Goal: Task Accomplishment & Management: Complete application form

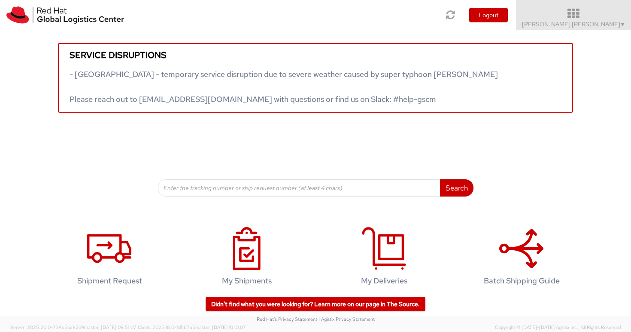
click at [626, 19] on icon at bounding box center [574, 14] width 132 height 12
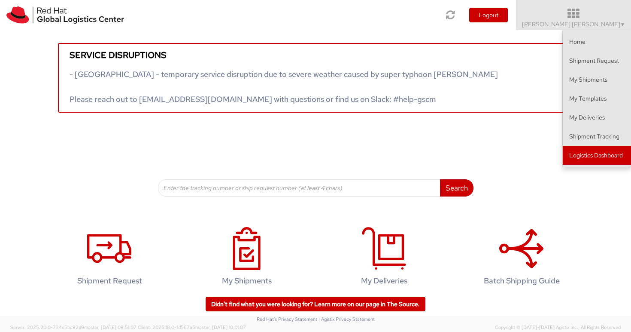
click at [599, 147] on link "Logistics Dashboard" at bounding box center [597, 155] width 68 height 19
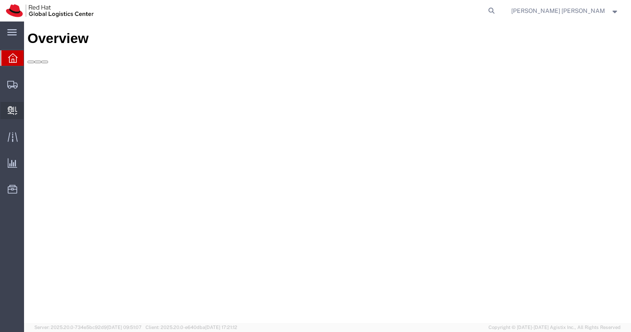
click at [0, 0] on span "Create Delivery" at bounding box center [0, 0] width 0 height 0
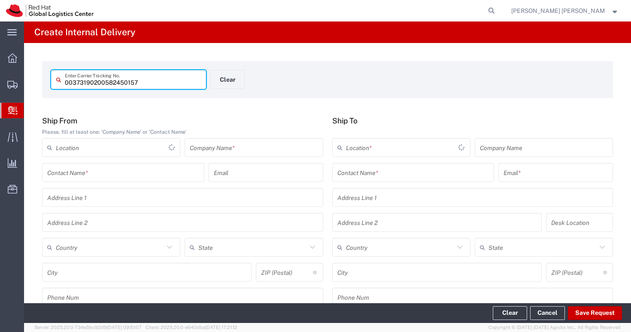
type input "00373190200582450157"
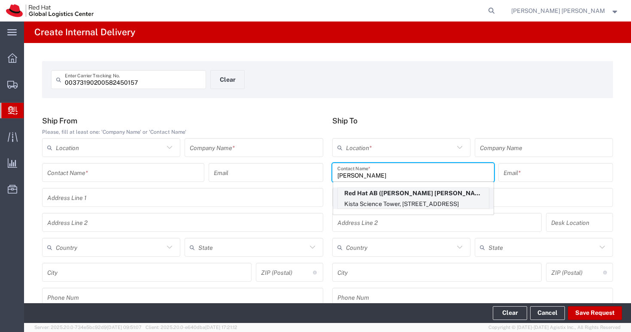
type input "anna lei"
click at [382, 198] on p "Red Hat AB (Anna Lei Linne), alinne@redhat.com" at bounding box center [413, 193] width 151 height 11
type input "RH - Stockholm"
type input "Red Hat AB"
type input "[PERSON_NAME] [PERSON_NAME]"
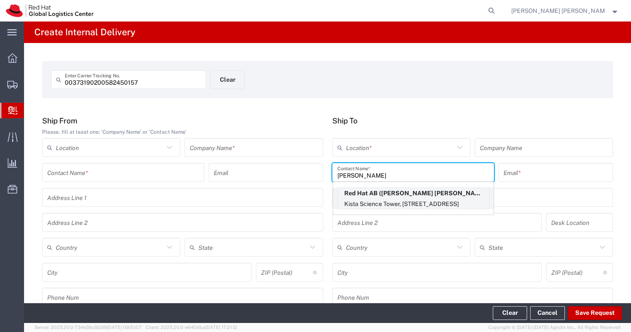
type input "alinne@redhat.com"
type input "Kista Science Tower"
type input "Farogatan 33, Kista"
type input "FLEX"
type input "Sweden"
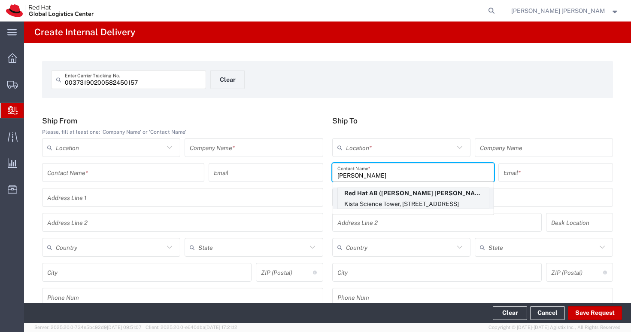
type input "STOCKHOLM"
type input "164 51"
type input "46850575601"
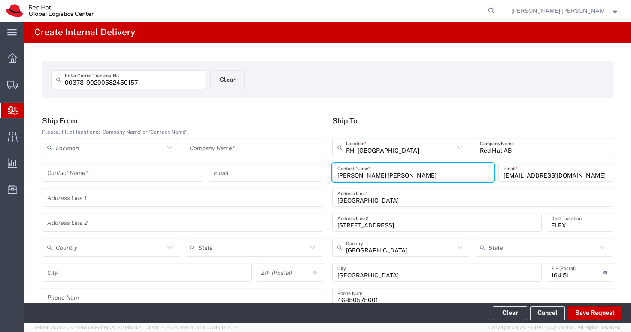
drag, startPoint x: 365, startPoint y: 174, endPoint x: 320, endPoint y: 173, distance: 44.3
click at [320, 173] on div "Ship From Please, fill at least one: 'Company Name' or 'Contact Name' Location …" at bounding box center [328, 214] width 580 height 196
type input "Red Hat AB"
click at [287, 108] on div "00373190200582450157 Enter Carrier Tracking No. Clear Ship From Please, fill at…" at bounding box center [327, 314] width 607 height 543
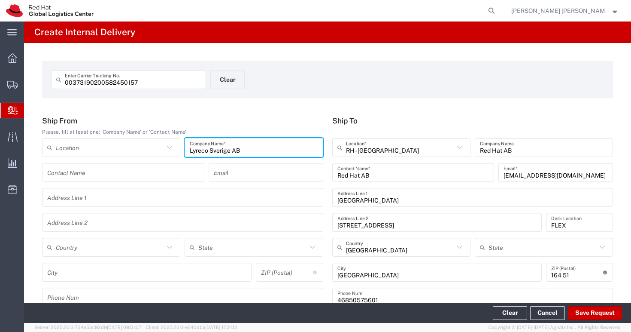
type input "Lyreco Sverige AB"
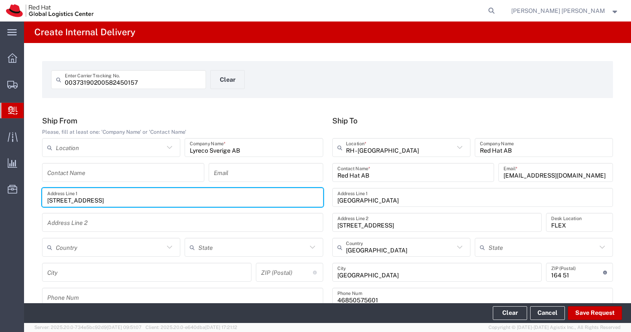
type input "Nylandavägen 16"
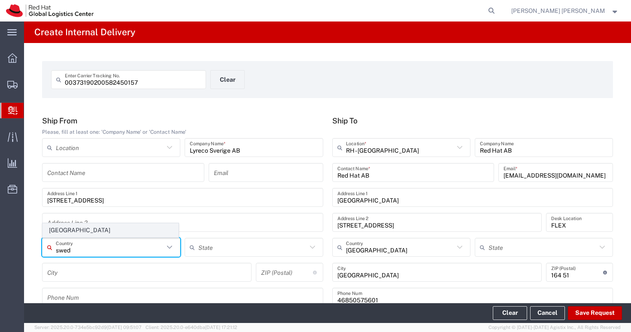
click at [76, 236] on span "Sweden" at bounding box center [110, 229] width 135 height 13
type input "Sweden"
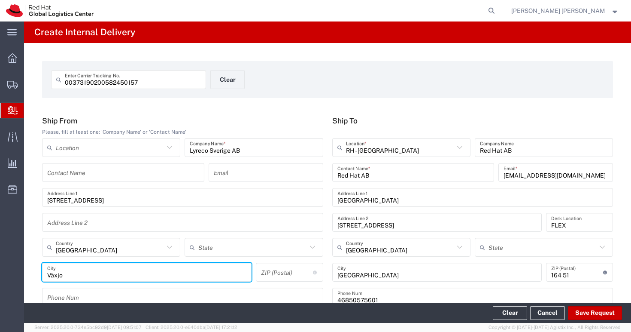
type input "Växjo"
click at [279, 262] on div "ZIP (Postal) ZIP (Postal) for Sweden should have the following format: 3 digits…" at bounding box center [289, 271] width 67 height 19
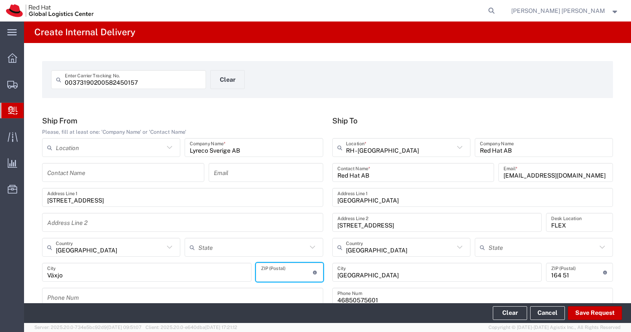
click at [274, 270] on input "undefined" at bounding box center [287, 272] width 52 height 15
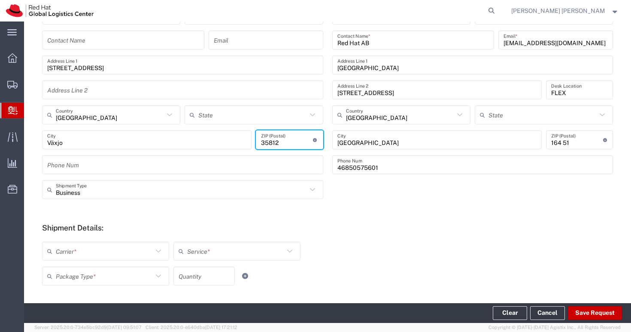
scroll to position [189, 0]
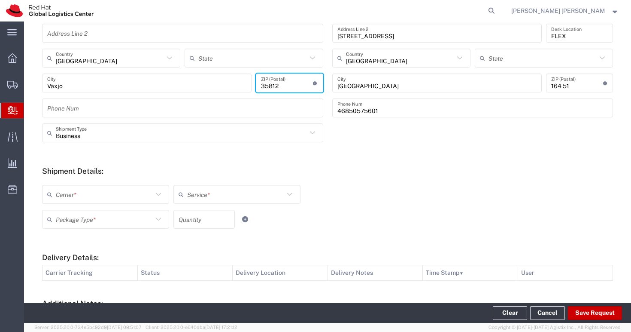
type input "35812"
click at [124, 200] on input "text" at bounding box center [104, 194] width 97 height 15
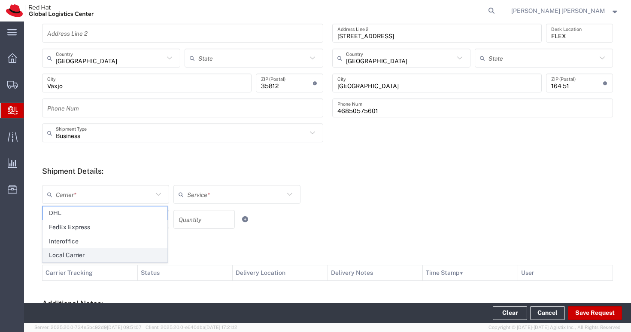
click at [96, 255] on span "Local Carrier" at bounding box center [105, 254] width 124 height 13
type input "Local Carrier"
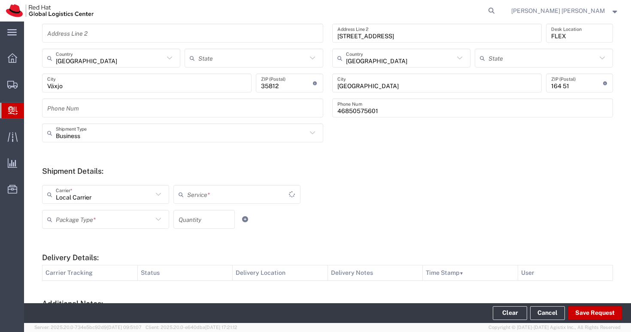
type input "Local_Ground"
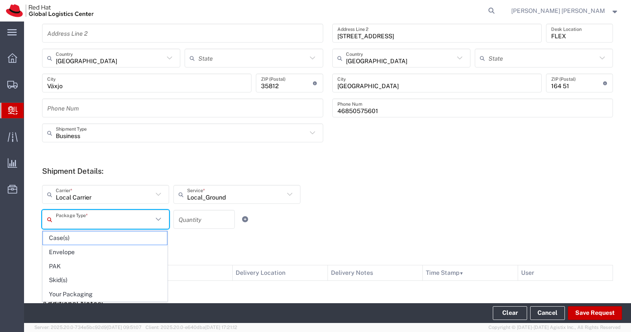
click at [97, 223] on input "text" at bounding box center [104, 219] width 97 height 15
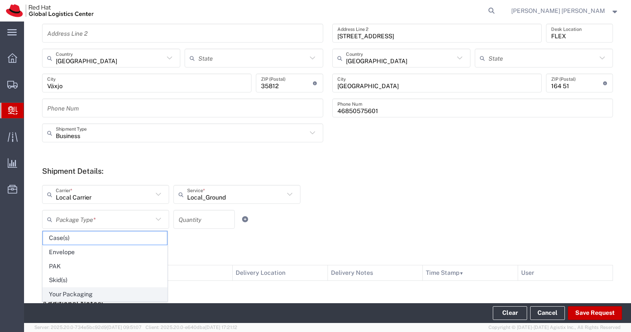
click at [99, 293] on span "Your Packaging" at bounding box center [105, 293] width 124 height 13
type input "Your Packaging"
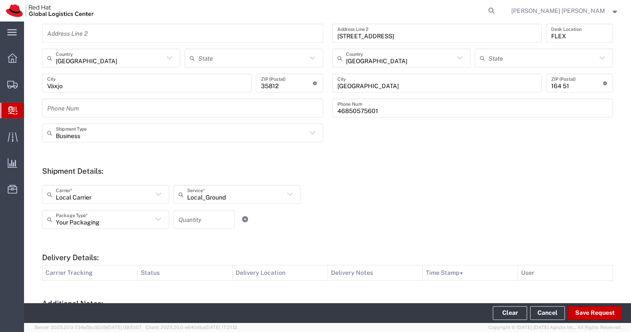
click at [195, 220] on input "number" at bounding box center [204, 219] width 51 height 15
type input "1"
click at [390, 213] on div "Your Packaging Package Type * Case(s) Envelope PAK Skid(s) Your Packaging 1 Qua…" at bounding box center [237, 222] width 395 height 25
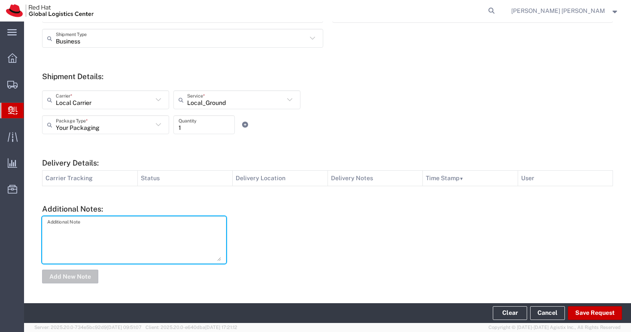
click at [114, 226] on textarea at bounding box center [134, 240] width 174 height 42
type textarea "Local courier: Postnord"
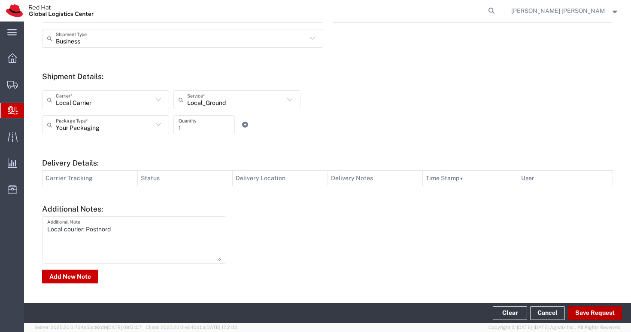
click at [599, 312] on button "Save Request" at bounding box center [595, 313] width 54 height 14
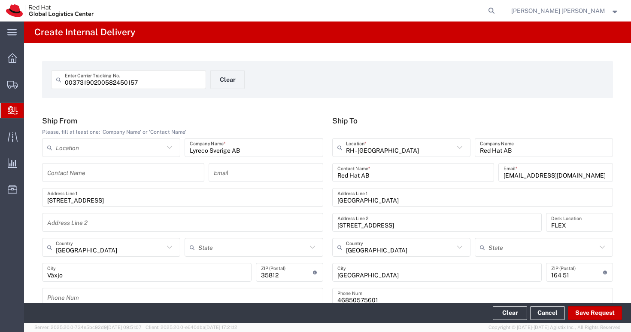
scroll to position [193, 0]
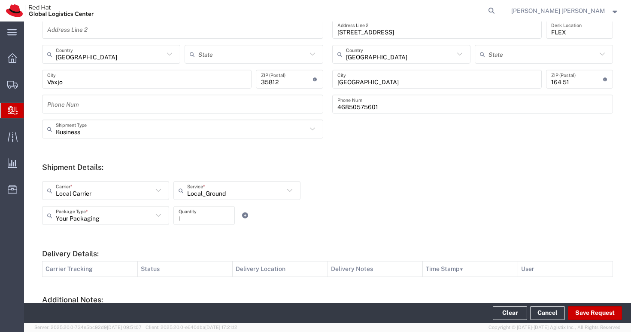
type input "Sweden"
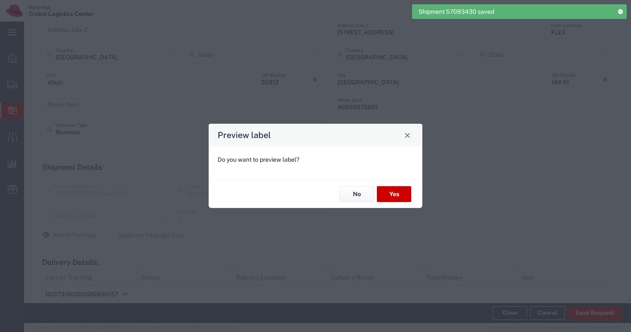
type input "Your Packaging"
type input "Local_Ground"
click at [360, 195] on button "No" at bounding box center [357, 194] width 34 height 16
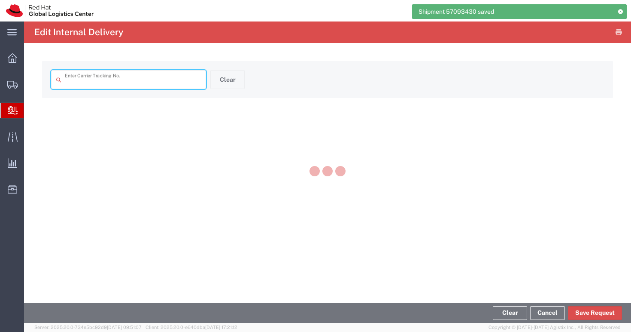
type input "00373190200582450157"
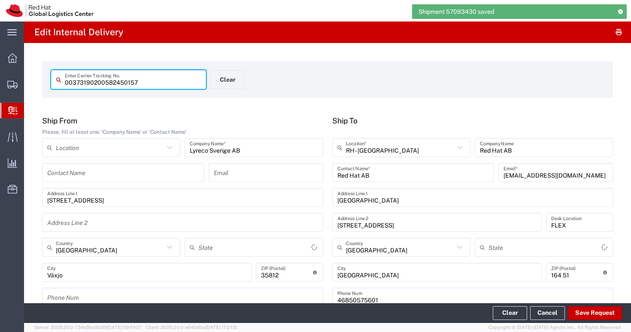
type input "Your Packaging"
type input "Local_Ground"
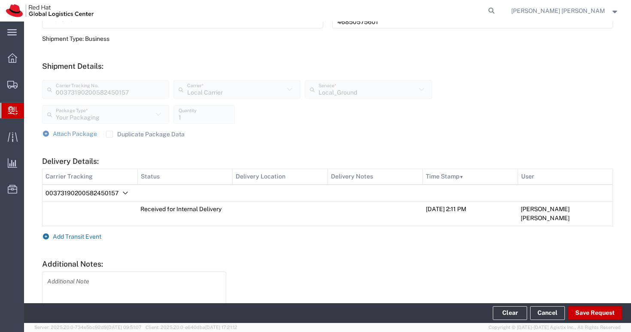
click at [97, 233] on span "Add Transit Event" at bounding box center [77, 236] width 49 height 7
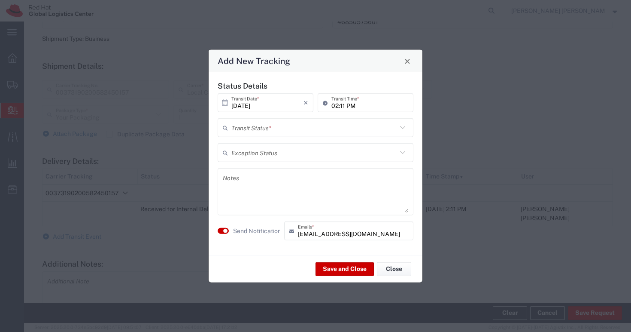
click at [285, 126] on input "text" at bounding box center [315, 127] width 166 height 15
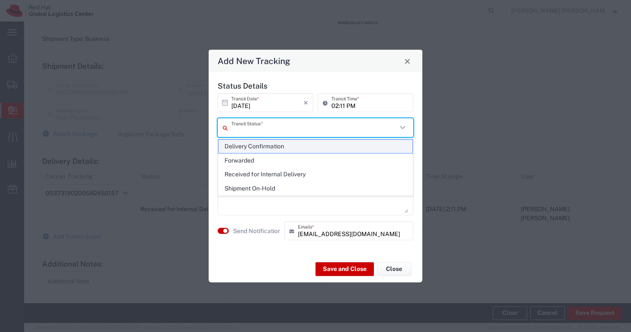
click at [277, 143] on span "Delivery Confirmation" at bounding box center [316, 146] width 194 height 13
type input "Delivery Confirmation"
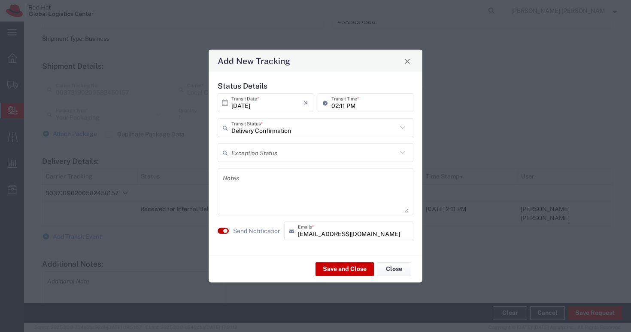
click at [224, 229] on small "button" at bounding box center [225, 231] width 4 height 4
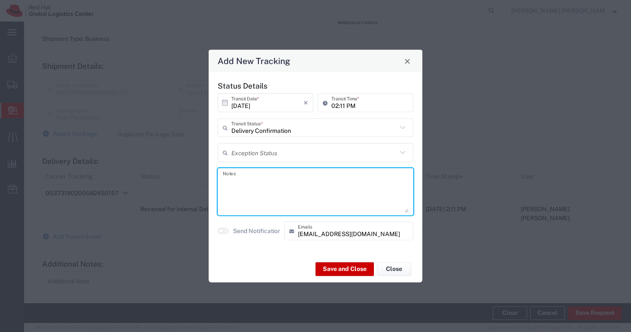
click at [257, 183] on textarea at bounding box center [316, 192] width 186 height 42
click at [233, 180] on textarea "Recived by Anna Lei L." at bounding box center [316, 192] width 186 height 42
type textarea "Received by Anna Lei L."
click at [342, 268] on button "Save and Close" at bounding box center [345, 269] width 58 height 14
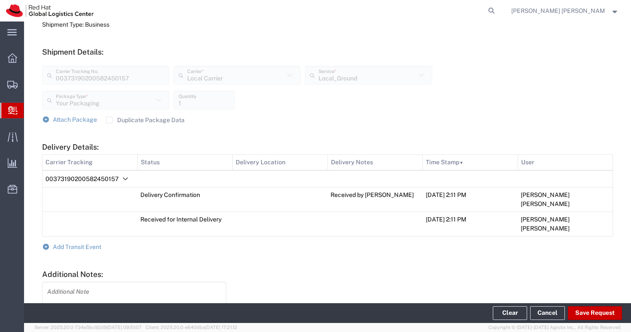
scroll to position [328, 0]
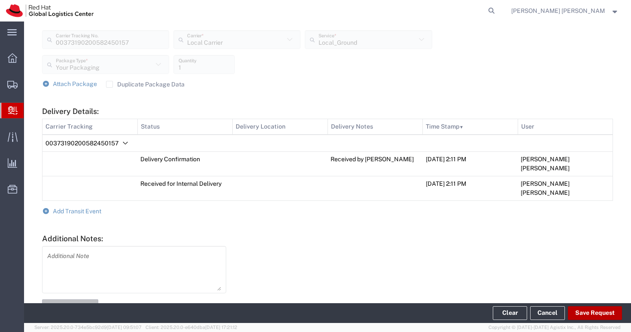
click at [595, 313] on button "Save Request" at bounding box center [595, 313] width 54 height 14
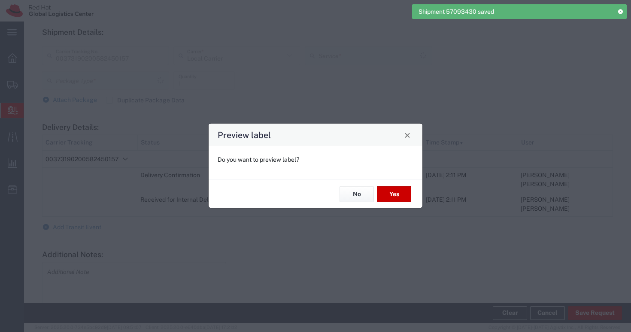
type input "Your Packaging"
type input "Local_Ground"
drag, startPoint x: 353, startPoint y: 195, endPoint x: 354, endPoint y: 191, distance: 4.5
click at [353, 195] on button "No" at bounding box center [357, 194] width 34 height 16
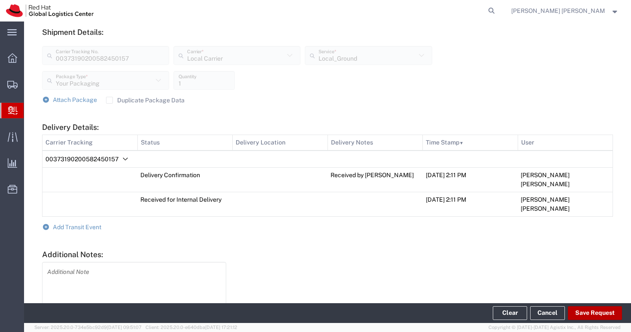
click at [589, 312] on button "Save Request" at bounding box center [595, 313] width 54 height 14
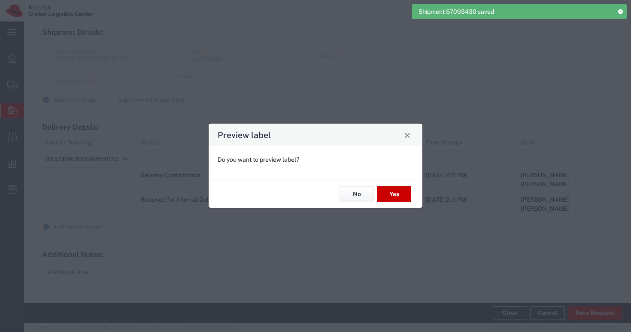
type input "Your Packaging"
type input "Local_Ground"
click at [365, 194] on button "No" at bounding box center [357, 194] width 34 height 16
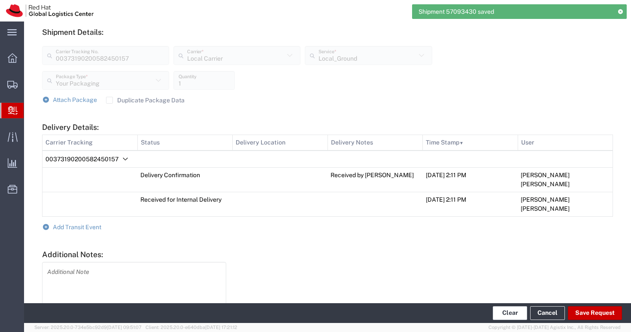
click at [507, 311] on button "Clear" at bounding box center [510, 313] width 34 height 14
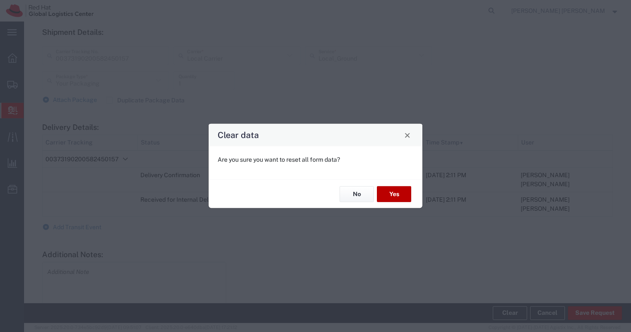
click at [395, 195] on button "Yes" at bounding box center [394, 194] width 34 height 16
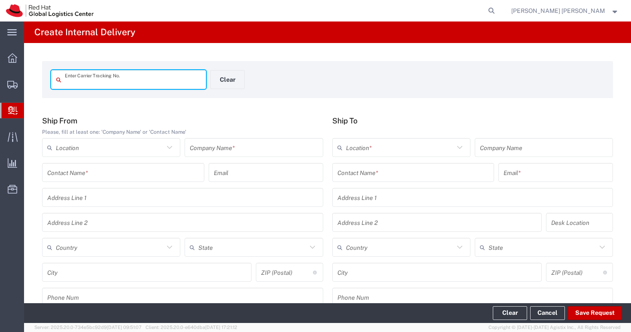
type input "v"
type input "00373190200582450133"
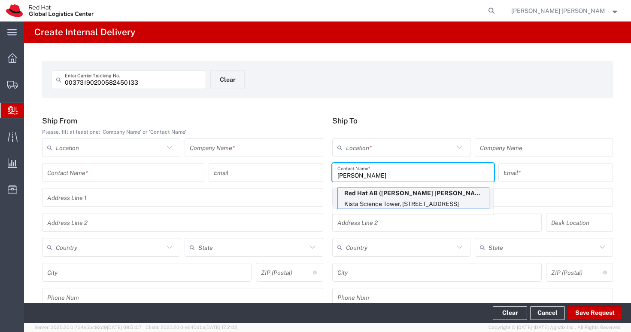
type input "Anna Lei"
click at [415, 197] on p "Red Hat AB (Anna Lei Linne), alinne@redhat.com" at bounding box center [413, 193] width 151 height 11
type input "RH - Stockholm"
type input "Red Hat AB"
type input "[PERSON_NAME] [PERSON_NAME]"
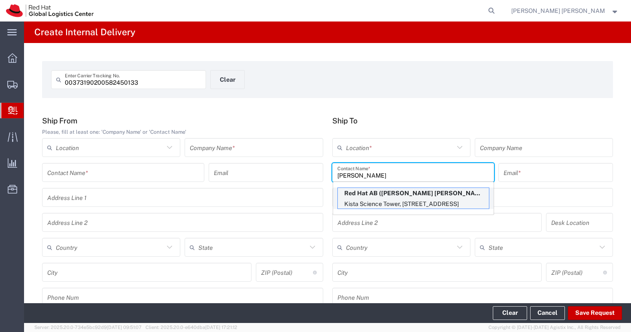
type input "alinne@redhat.com"
type input "Kista Science Tower"
type input "Farogatan 33, Kista"
type input "FLEX"
type input "Sweden"
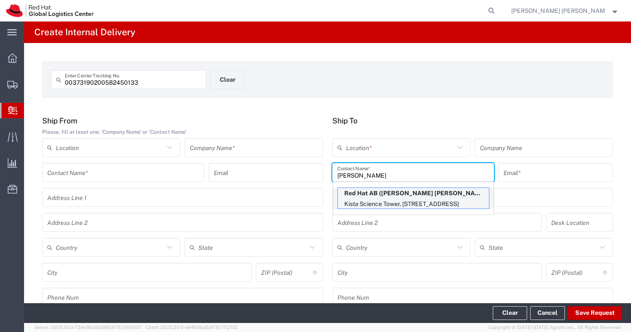
type input "STOCKHOLM"
type input "164 51"
type input "46850575601"
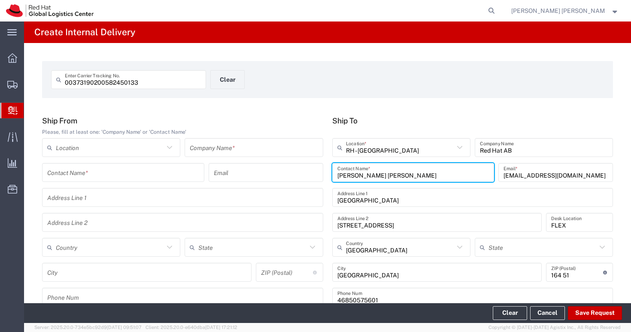
drag, startPoint x: 389, startPoint y: 177, endPoint x: 329, endPoint y: 170, distance: 60.9
click at [330, 170] on agx-input-control "Anna Lei Linne Contact Name *" at bounding box center [413, 172] width 167 height 19
type input "Red Hat AB"
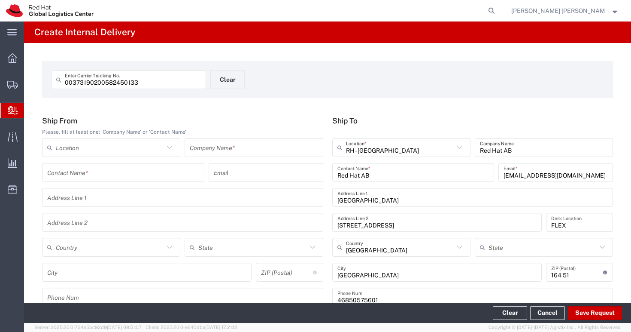
click at [413, 80] on div "00373190200582450133 Enter Carrier Tracking No. Clear" at bounding box center [328, 82] width 562 height 25
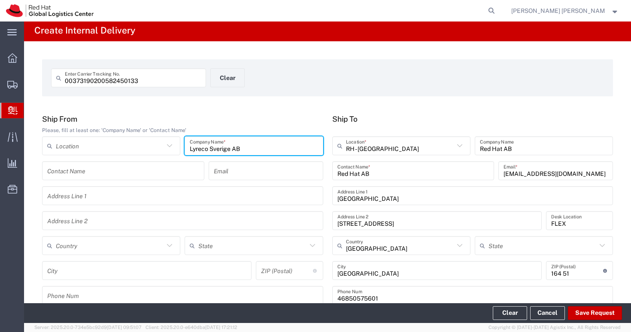
scroll to position [3, 0]
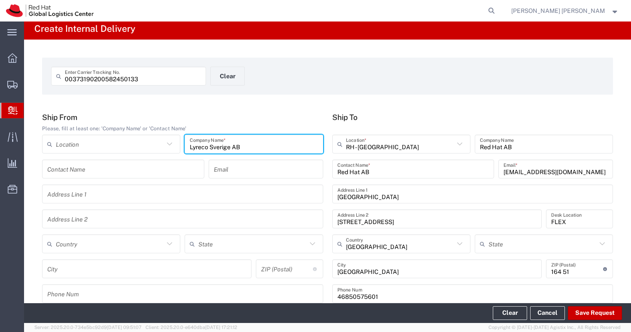
type input "Lyreco Sverige AB"
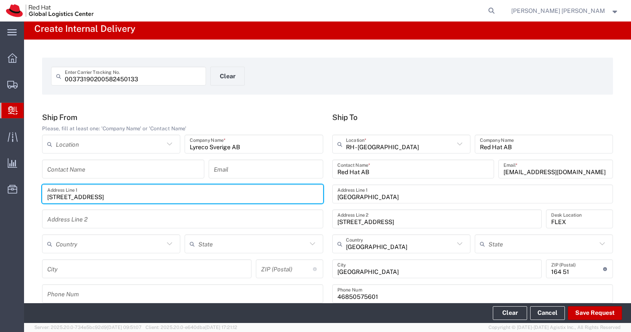
type input "Nylandavägen 16"
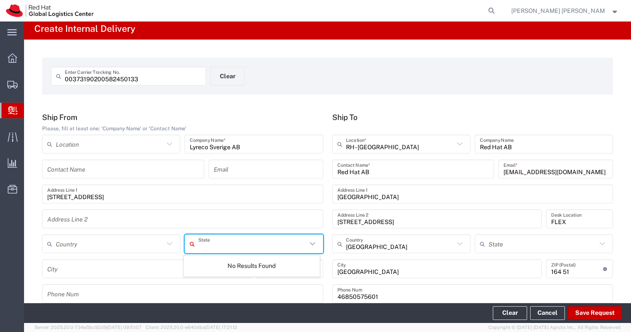
click at [96, 227] on div "Address Line 2" at bounding box center [182, 218] width 281 height 19
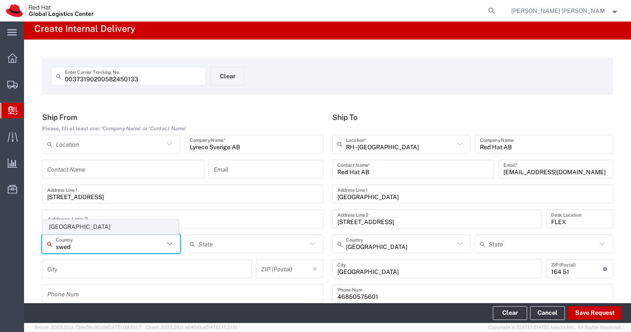
click at [68, 223] on span "Sweden" at bounding box center [110, 226] width 135 height 13
type input "Sweden"
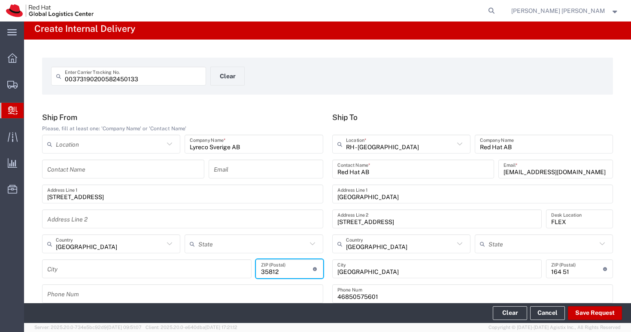
type input "35812"
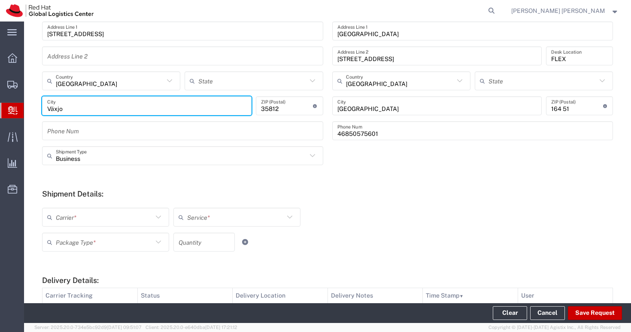
scroll to position [250, 0]
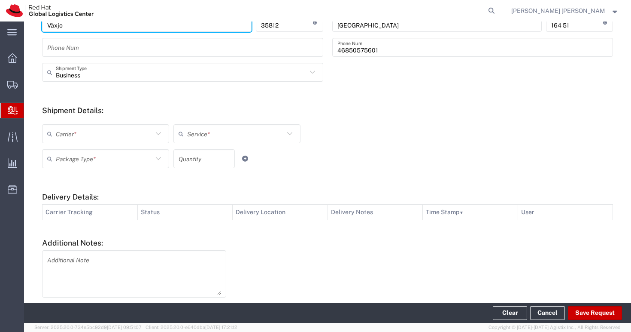
type input "Växjo"
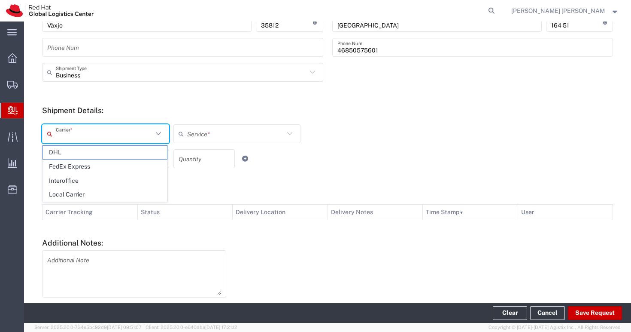
click at [92, 131] on input "text" at bounding box center [104, 133] width 97 height 15
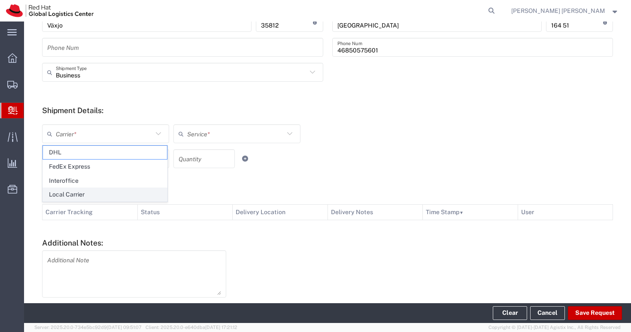
click at [88, 188] on span "Local Carrier" at bounding box center [105, 194] width 124 height 13
type input "Local Carrier"
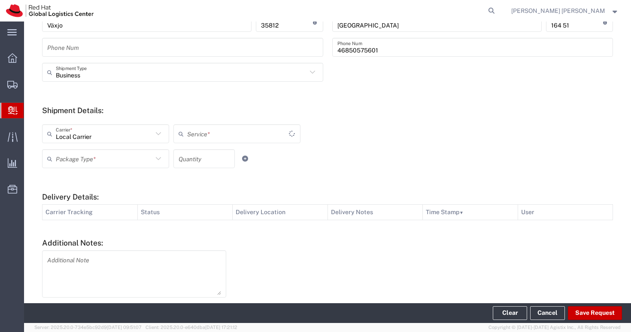
type input "Local_Ground"
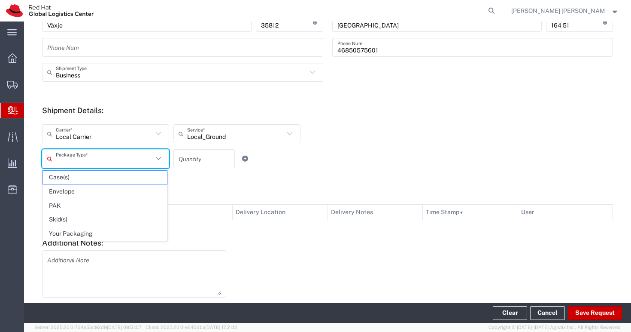
click at [97, 161] on input "text" at bounding box center [104, 158] width 97 height 15
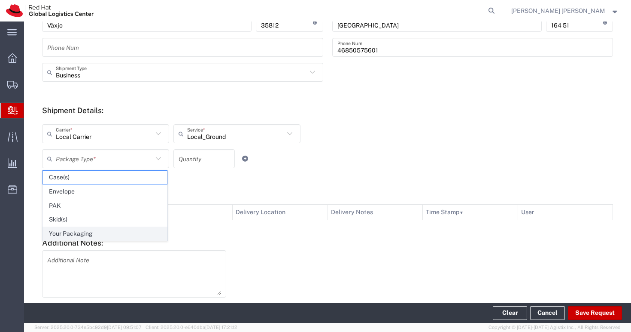
click at [86, 227] on span "Your Packaging" at bounding box center [105, 233] width 124 height 13
type input "Your Packaging"
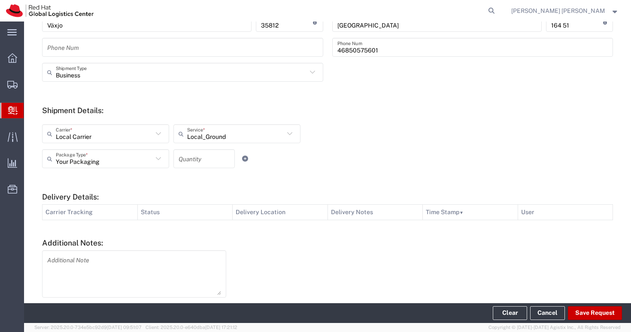
click at [205, 158] on input "number" at bounding box center [204, 158] width 51 height 15
type input "1"
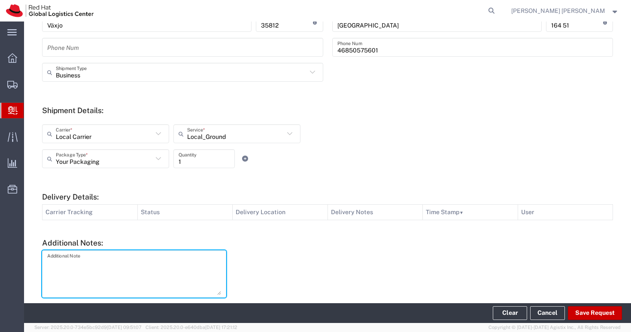
click at [140, 270] on textarea at bounding box center [134, 274] width 174 height 42
type textarea "Local courier: Postnord"
click at [330, 272] on div at bounding box center [424, 283] width 387 height 67
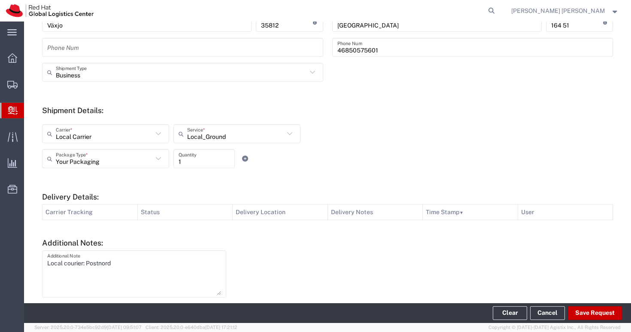
scroll to position [0, 0]
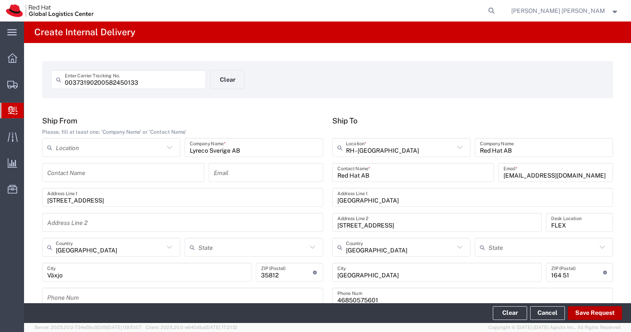
click at [593, 311] on button "Save Request" at bounding box center [595, 313] width 54 height 14
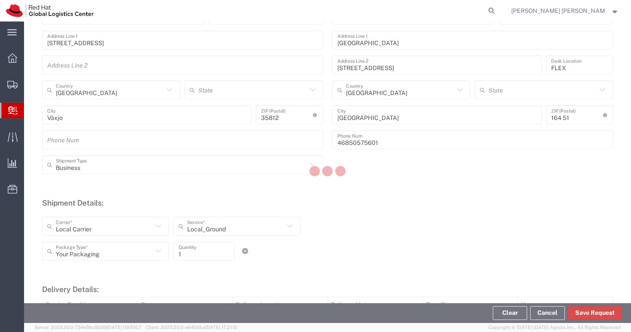
scroll to position [284, 0]
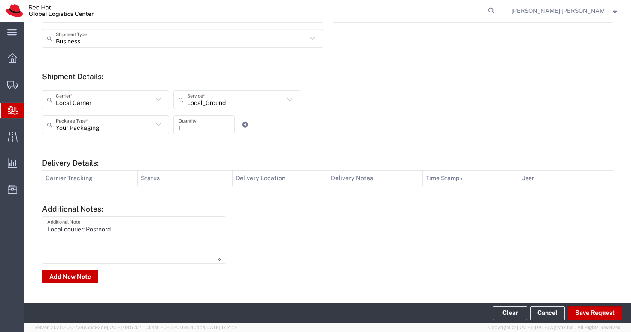
type input "Sweden"
type input "Red Hat AB"
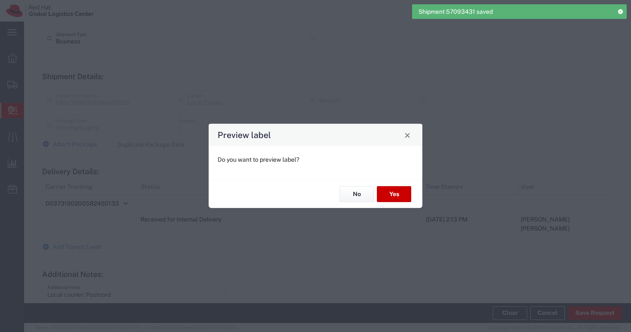
type input "Local_Ground"
click at [361, 195] on button "No" at bounding box center [357, 194] width 34 height 16
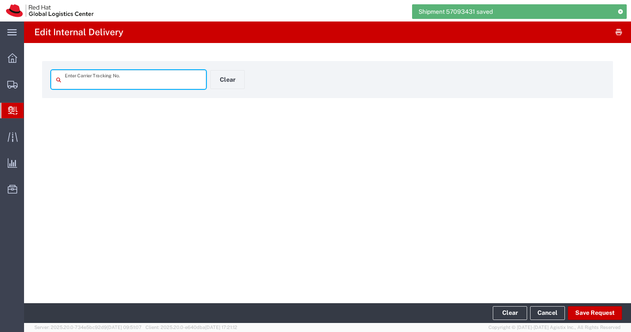
type input "00373190200582450133"
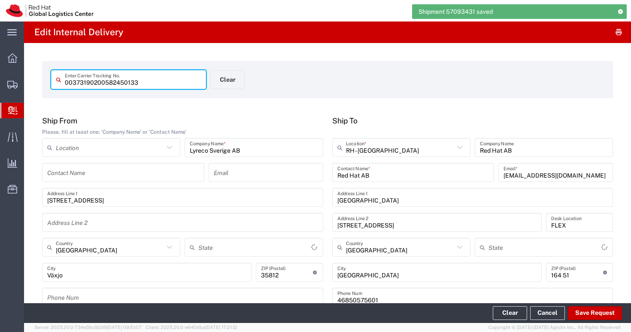
type input "Your Packaging"
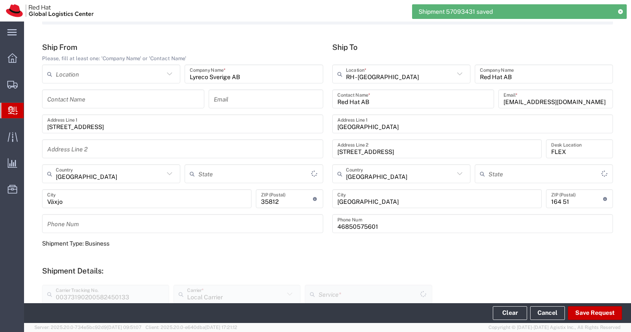
type input "Local_Ground"
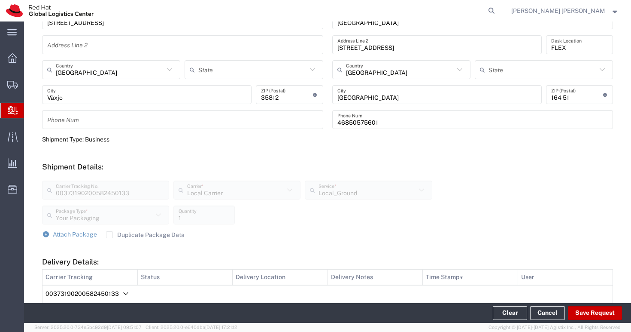
scroll to position [247, 0]
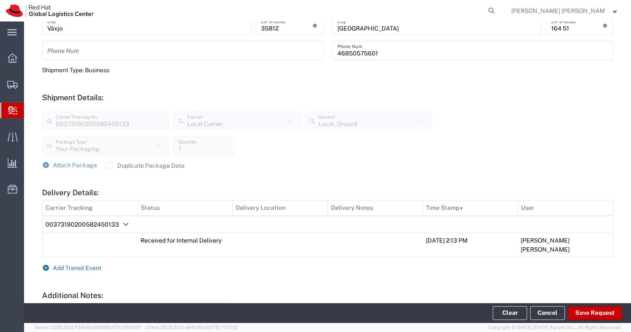
click at [95, 264] on span "Add Transit Event" at bounding box center [77, 267] width 49 height 7
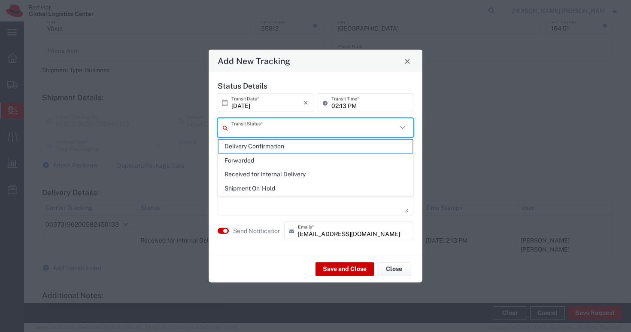
click at [325, 129] on input "text" at bounding box center [315, 127] width 166 height 15
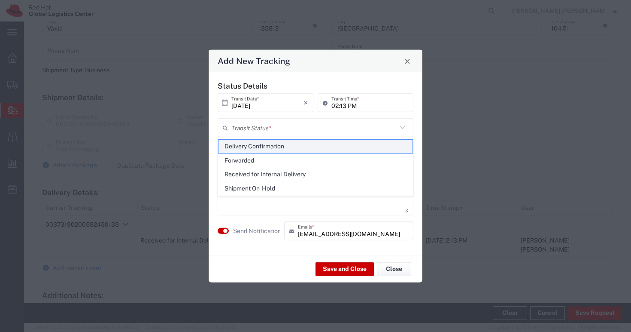
click at [303, 147] on span "Delivery Confirmation" at bounding box center [316, 146] width 194 height 13
type input "Delivery Confirmation"
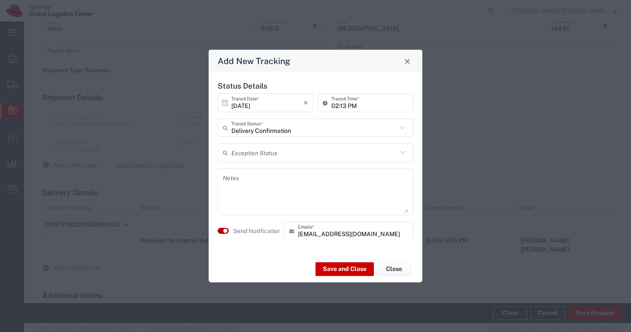
click at [226, 231] on small "button" at bounding box center [225, 231] width 4 height 4
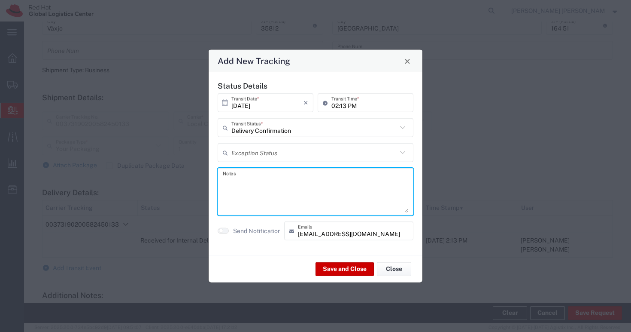
click at [268, 199] on textarea at bounding box center [316, 192] width 186 height 42
click at [235, 180] on textarea "Recived by Anna Lei L." at bounding box center [316, 192] width 186 height 42
type textarea "Received by Anna Lei L."
click at [336, 267] on button "Save and Close" at bounding box center [345, 269] width 58 height 14
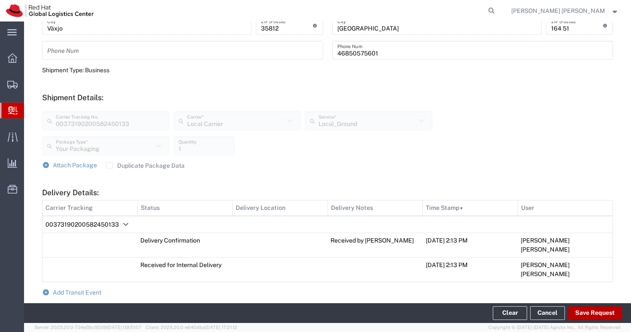
click at [594, 311] on button "Save Request" at bounding box center [595, 313] width 54 height 14
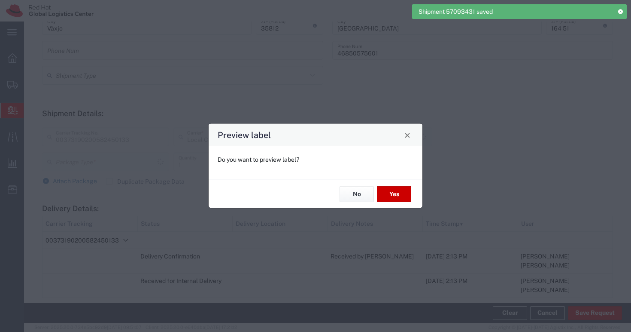
type input "Your Packaging"
type input "Local_Ground"
click at [357, 193] on button "No" at bounding box center [357, 194] width 34 height 16
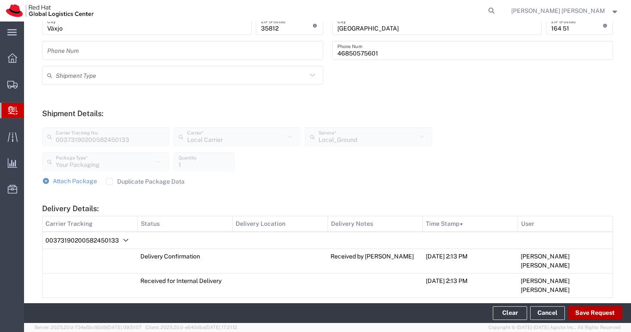
click at [593, 313] on button "Save Request" at bounding box center [595, 313] width 54 height 14
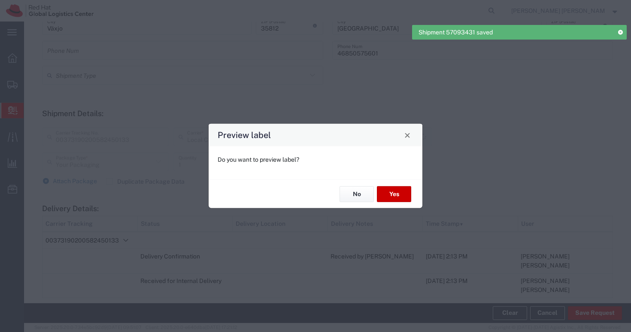
type input "Local_Ground"
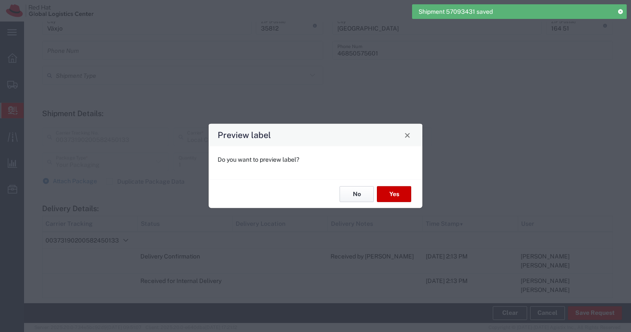
click at [360, 196] on button "No" at bounding box center [357, 194] width 34 height 16
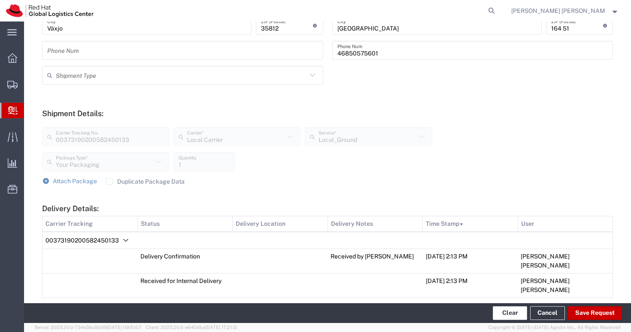
click at [511, 311] on button "Clear" at bounding box center [510, 313] width 34 height 14
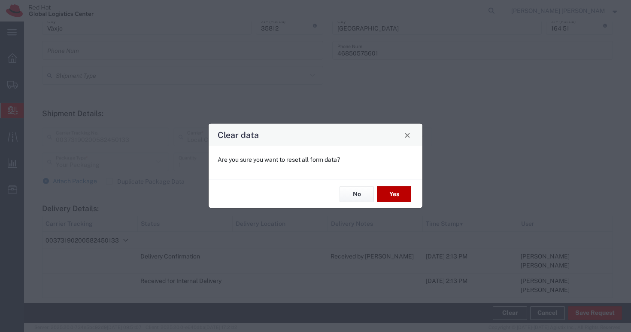
click at [391, 192] on button "Yes" at bounding box center [394, 194] width 34 height 16
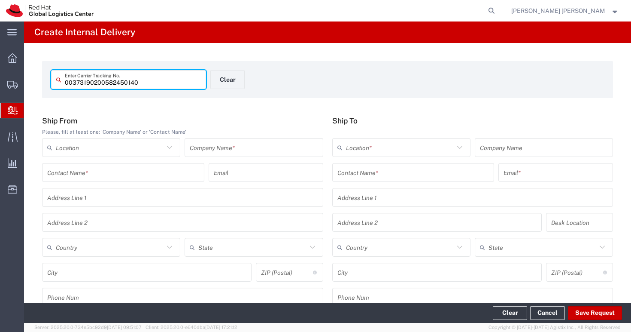
type input "00373190200582450140"
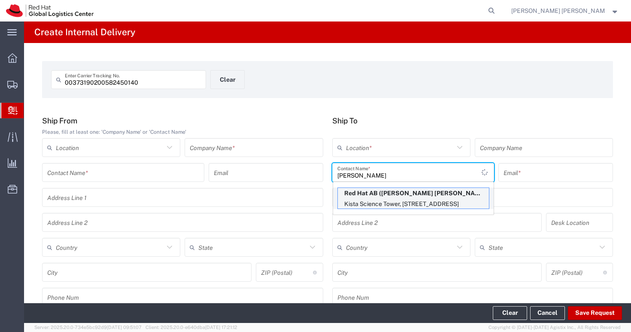
type input "Anna Lei"
click at [364, 198] on p "Red Hat AB (Anna Lei Linne), alinne@redhat.com" at bounding box center [413, 193] width 151 height 11
type input "RH - Stockholm"
type input "Red Hat AB"
type input "[PERSON_NAME] [PERSON_NAME]"
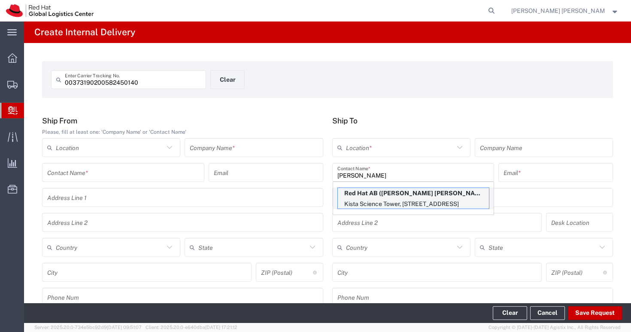
type input "alinne@redhat.com"
type input "Kista Science Tower"
type input "Farogatan 33, Kista"
type input "FLEX"
type input "Sweden"
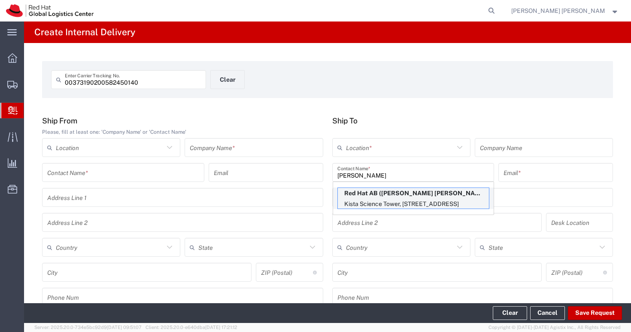
type input "STOCKHOLM"
type input "164 51"
type input "46850575601"
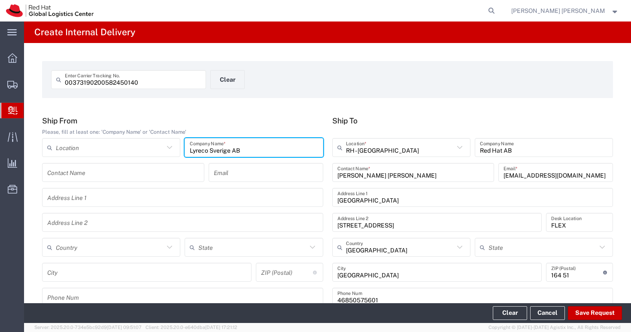
type input "Lyreco Sverige AB"
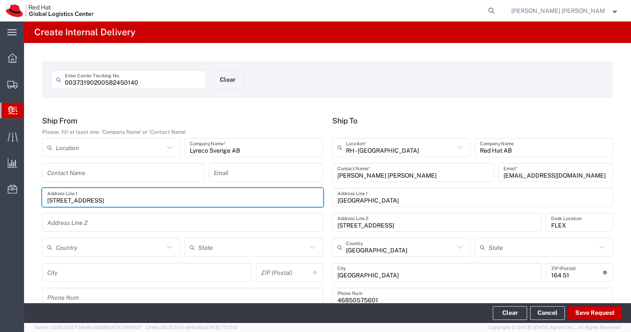
type input "Nylandavägen 16"
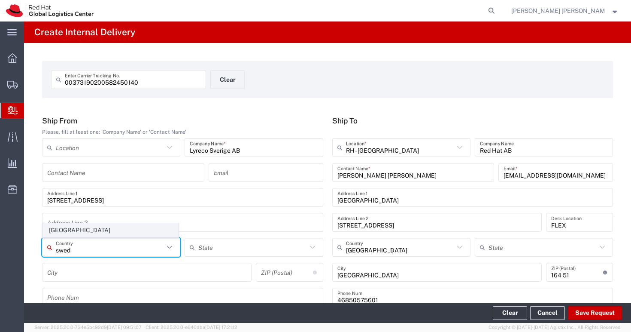
click at [85, 228] on span "Sweden" at bounding box center [110, 229] width 135 height 13
type input "Sweden"
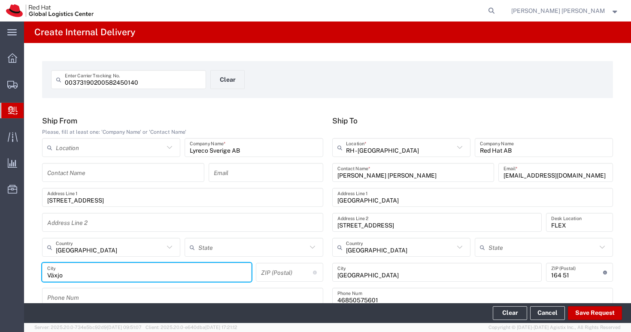
type input "Växjo"
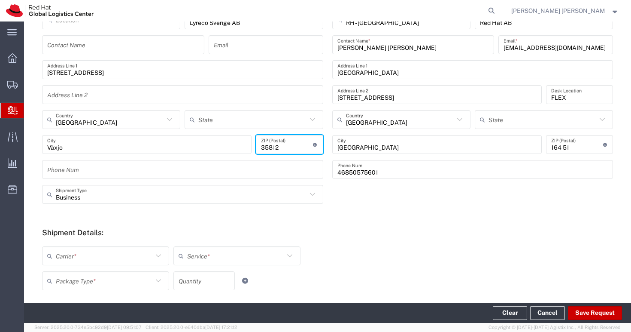
scroll to position [189, 0]
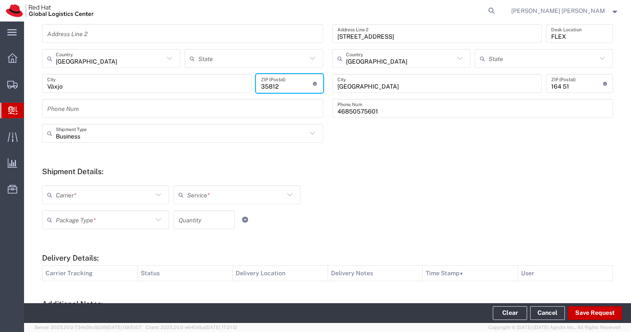
type input "35812"
click at [124, 195] on input "text" at bounding box center [104, 194] width 97 height 15
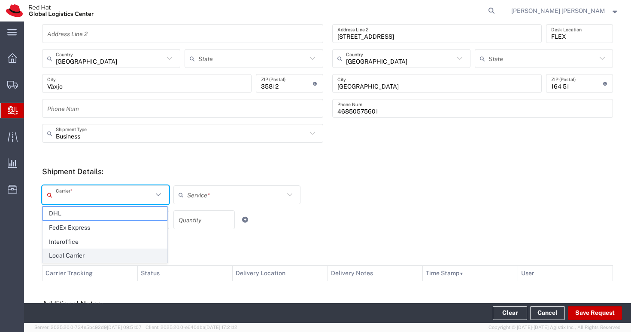
click at [89, 253] on span "Local Carrier" at bounding box center [105, 255] width 124 height 13
type input "Local Carrier"
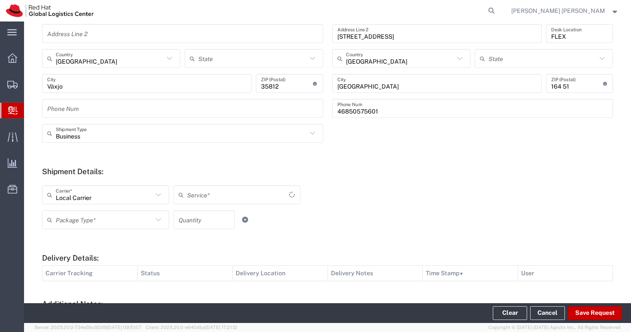
type input "Local_Ground"
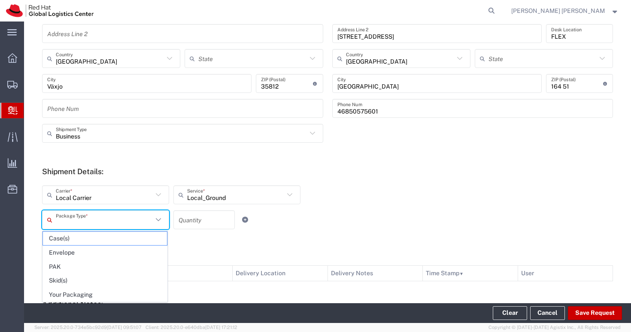
click at [93, 220] on input "text" at bounding box center [104, 219] width 97 height 15
click at [90, 291] on span "Your Packaging" at bounding box center [105, 294] width 124 height 13
type input "Your Packaging"
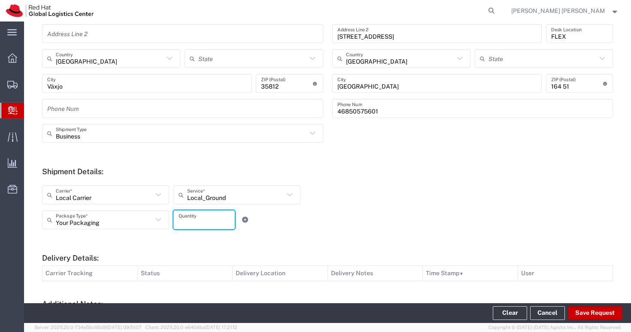
click at [191, 218] on input "number" at bounding box center [204, 219] width 51 height 15
type input "1"
click at [367, 195] on div "Local Carrier Carrier * DHL FedEx Express Interoffice Local Carrier Local_Groun…" at bounding box center [237, 197] width 395 height 25
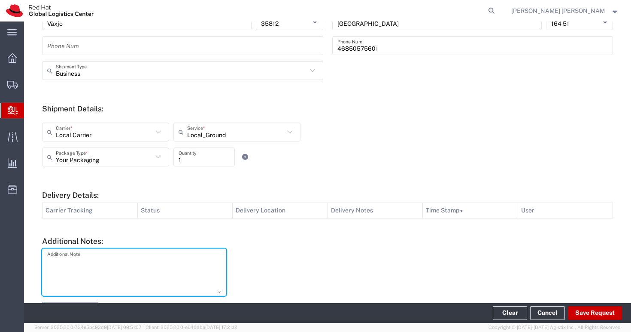
click at [130, 266] on textarea at bounding box center [134, 272] width 174 height 42
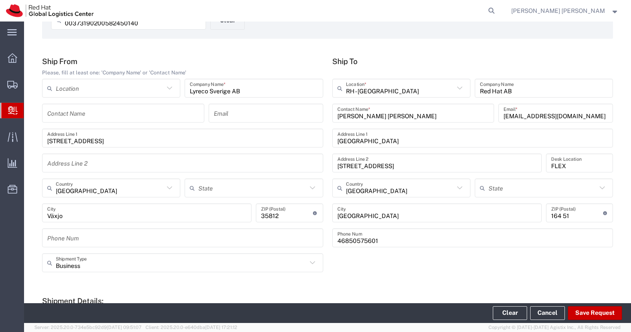
scroll to position [42, 0]
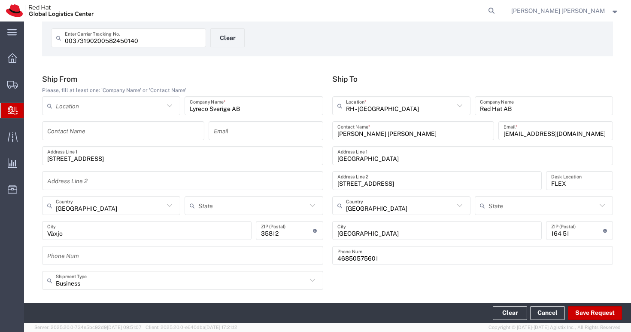
type textarea "Local courier : Postnord"
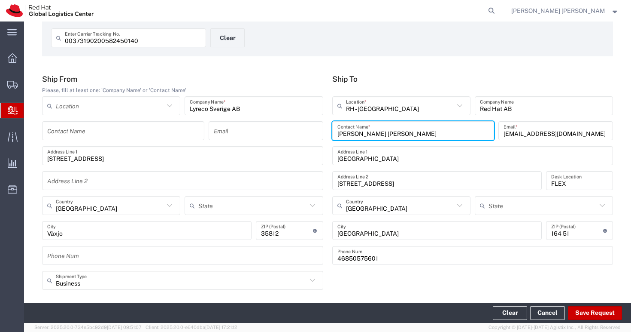
drag, startPoint x: 323, startPoint y: 133, endPoint x: 315, endPoint y: 132, distance: 7.7
click at [315, 132] on div "Ship From Please, fill at least one: 'Company Name' or 'Contact Name' Location …" at bounding box center [328, 172] width 580 height 196
type input "Red Hat AB"
click at [413, 43] on div "00373190200582450140 Enter Carrier Tracking No. Clear" at bounding box center [328, 40] width 562 height 25
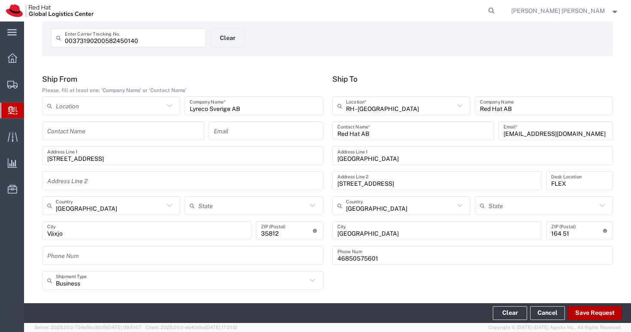
click at [601, 312] on button "Save Request" at bounding box center [595, 313] width 54 height 14
type input "Sweden"
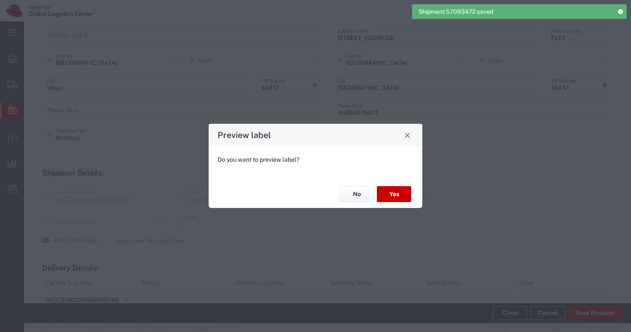
type input "Local_Ground"
type input "Your Packaging"
click at [363, 198] on button "No" at bounding box center [357, 194] width 34 height 16
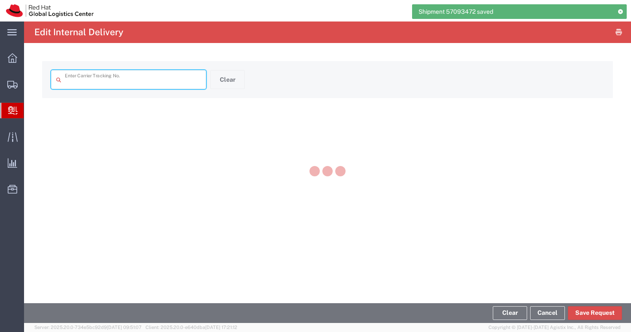
type input "00373190200582450140"
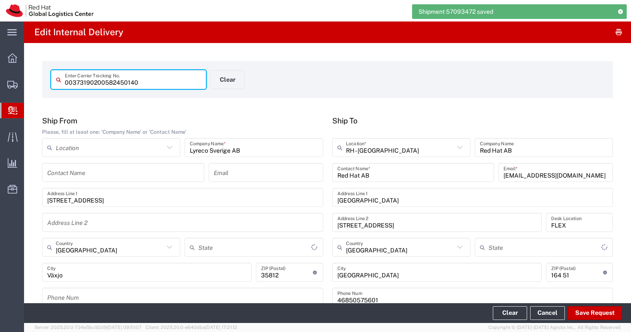
type input "Your Packaging"
type input "Local_Ground"
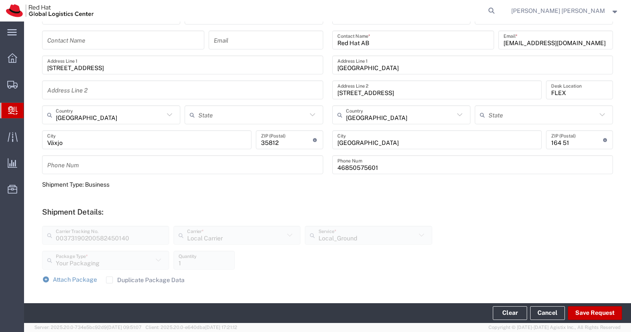
scroll to position [312, 0]
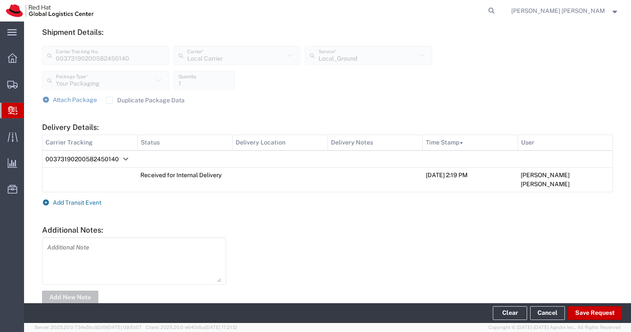
click at [80, 199] on span "Add Transit Event" at bounding box center [77, 202] width 49 height 7
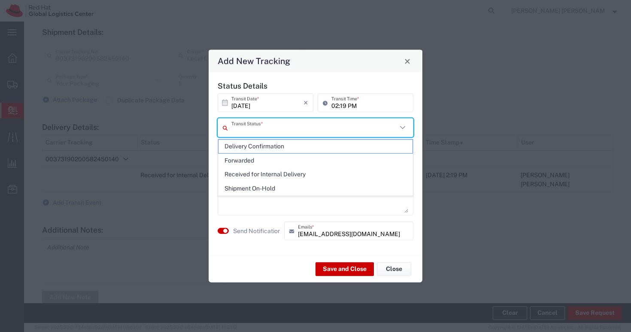
click at [295, 126] on input "text" at bounding box center [315, 127] width 166 height 15
click at [292, 140] on span "Delivery Confirmation" at bounding box center [316, 146] width 194 height 13
type input "Delivery Confirmation"
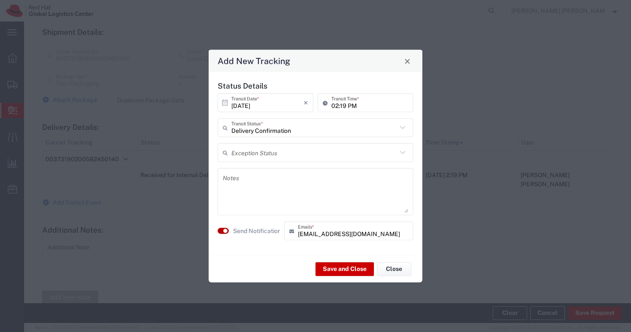
click at [222, 231] on button "button" at bounding box center [223, 231] width 11 height 6
click at [261, 182] on textarea at bounding box center [316, 192] width 186 height 42
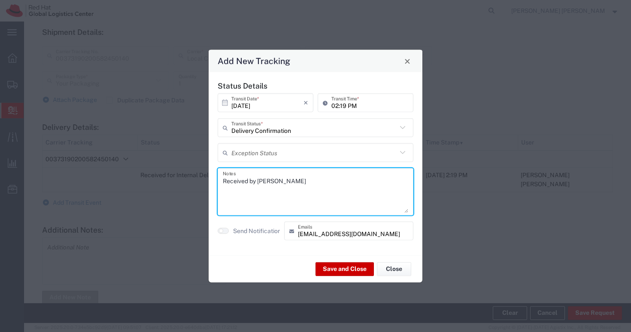
click at [232, 182] on textarea "Received by Anna Lei L." at bounding box center [316, 192] width 186 height 42
type textarea "Received by Anna Lei L."
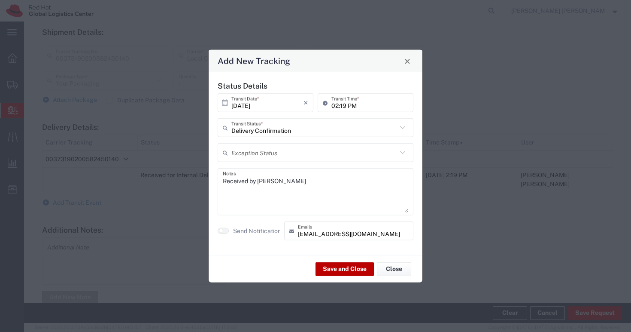
click at [348, 265] on button "Save and Close" at bounding box center [345, 269] width 58 height 14
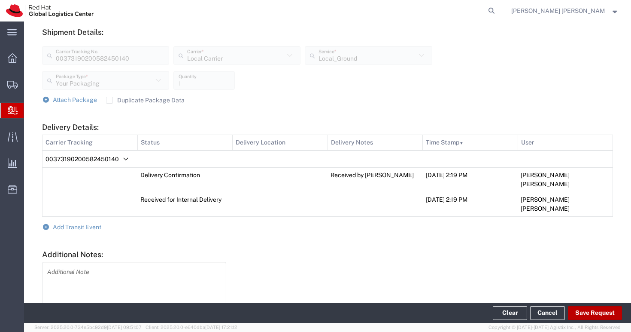
click at [597, 313] on button "Save Request" at bounding box center [595, 313] width 54 height 14
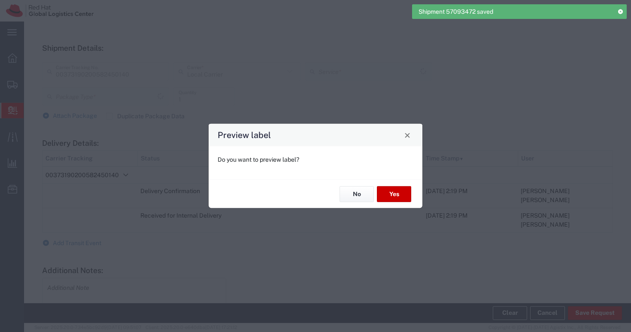
type input "Your Packaging"
type input "Local_Ground"
click at [354, 198] on button "No" at bounding box center [357, 194] width 34 height 16
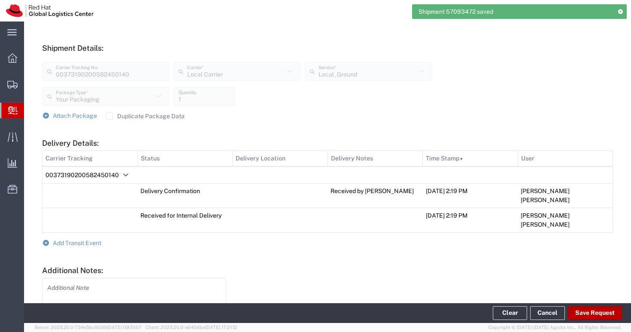
click at [596, 311] on button "Save Request" at bounding box center [595, 313] width 54 height 14
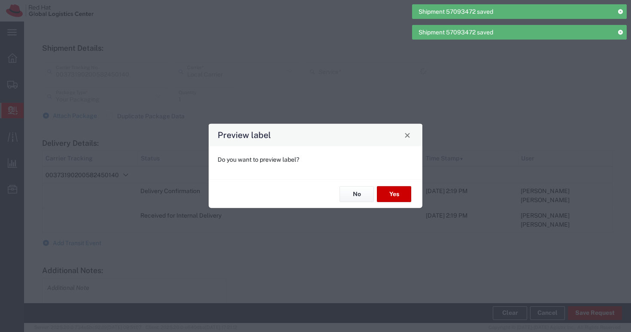
type input "Local_Ground"
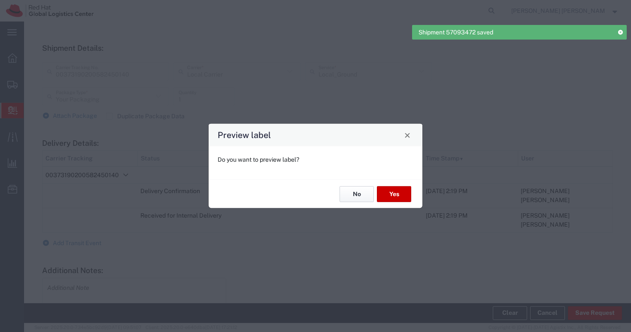
click at [346, 192] on button "No" at bounding box center [357, 194] width 34 height 16
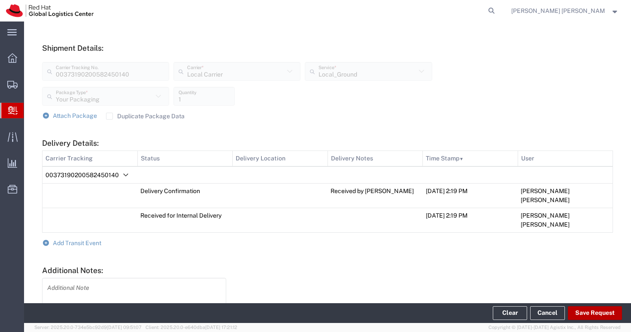
click at [586, 312] on button "Save Request" at bounding box center [595, 313] width 54 height 14
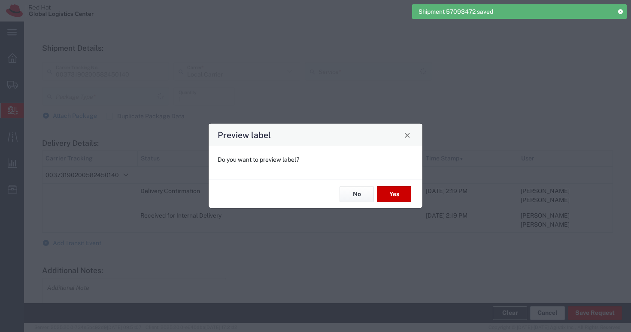
type input "Your Packaging"
type input "Local_Ground"
click at [357, 193] on button "No" at bounding box center [357, 194] width 34 height 16
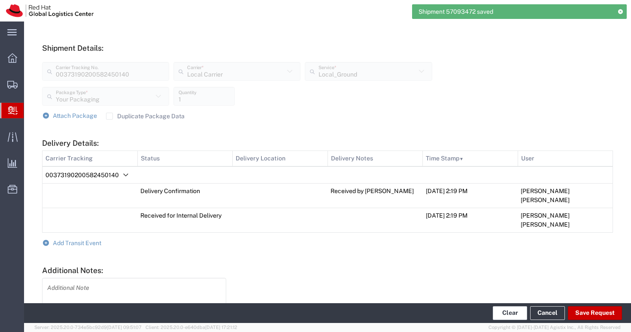
click at [507, 311] on button "Clear" at bounding box center [510, 313] width 34 height 14
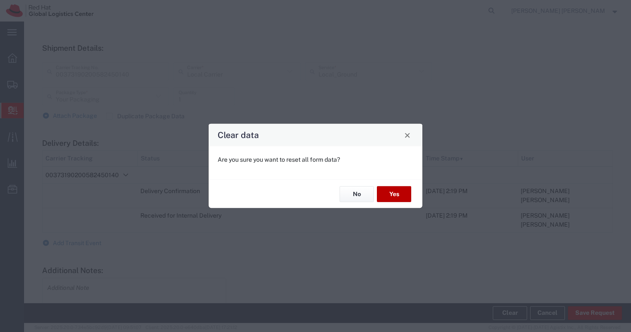
click at [394, 189] on button "Yes" at bounding box center [394, 194] width 34 height 16
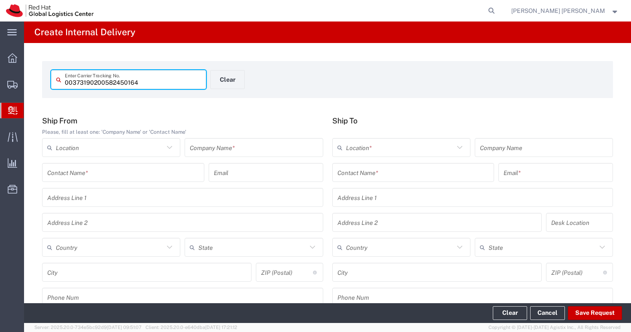
type input "00373190200582450164"
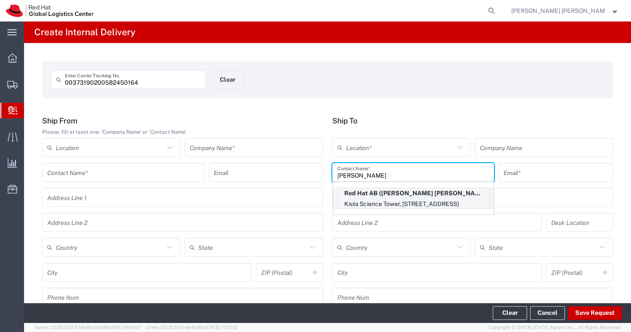
type input "anna Lei l"
click at [369, 199] on p "Kista Science Tower, Farogatan 33, Kista, FLEX, STOCKHOLM, 164 51, SE" at bounding box center [413, 203] width 151 height 11
type input "RH - Stockholm"
type input "Red Hat AB"
type input "[PERSON_NAME] [PERSON_NAME]"
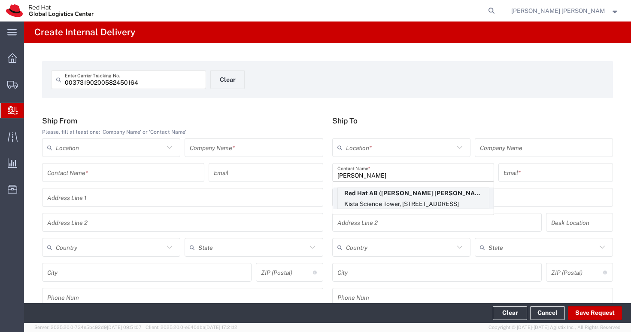
type input "alinne@redhat.com"
type input "Kista Science Tower"
type input "Farogatan 33, Kista"
type input "FLEX"
type input "Sweden"
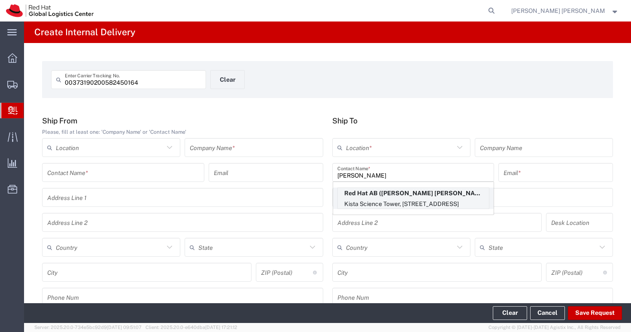
type input "STOCKHOLM"
type input "164 51"
type input "46850575601"
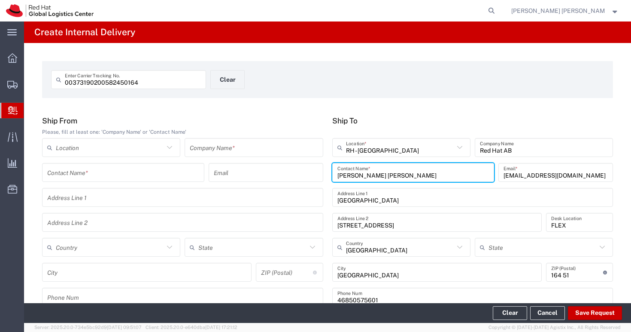
drag, startPoint x: 383, startPoint y: 176, endPoint x: 334, endPoint y: 178, distance: 49.4
click at [334, 178] on div "Anna Lei Linne Contact Name *" at bounding box center [413, 172] width 162 height 19
type input "Red Hat AB"
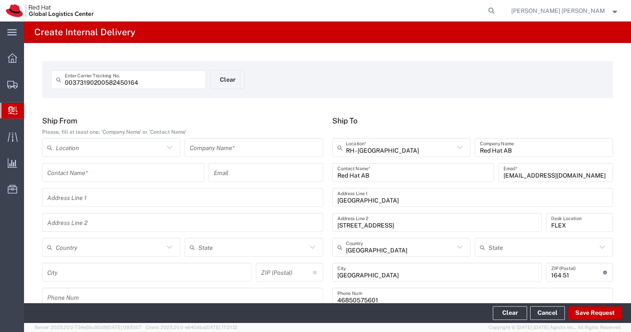
click at [335, 96] on form "00373190200582450164 Enter Carrier Tracking No. Clear" at bounding box center [327, 79] width 571 height 37
click at [151, 180] on div "Contact Name *" at bounding box center [123, 172] width 162 height 19
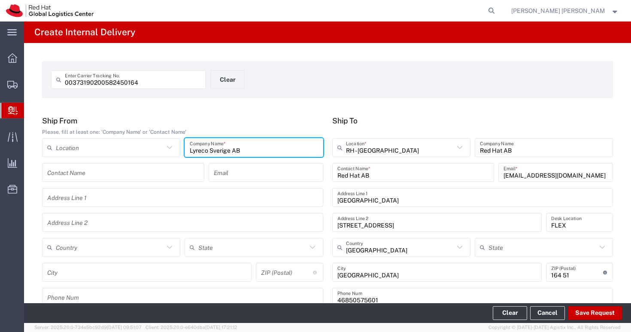
type input "Lyreco Sverige AB"
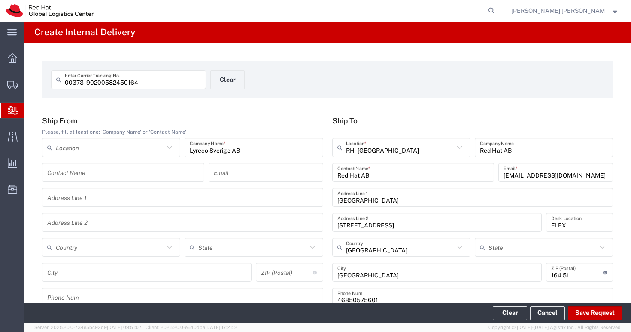
click at [287, 110] on div "00373190200582450164 Enter Carrier Tracking No. Clear Ship From Please, fill at…" at bounding box center [327, 314] width 607 height 543
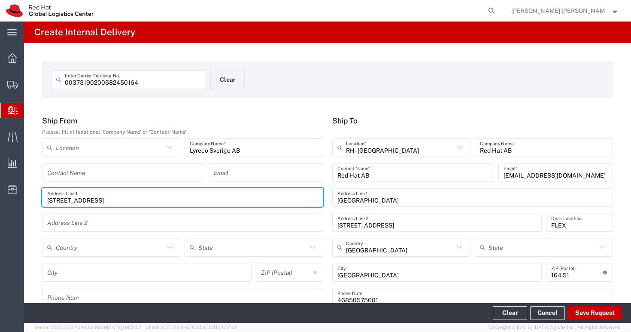
type input "Nylandavägen 16"
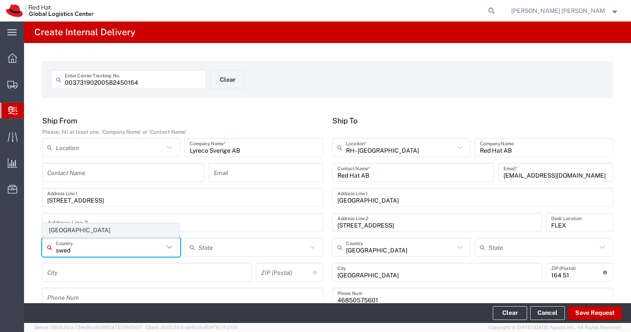
click at [77, 229] on span "Sweden" at bounding box center [110, 229] width 135 height 13
type input "Sweden"
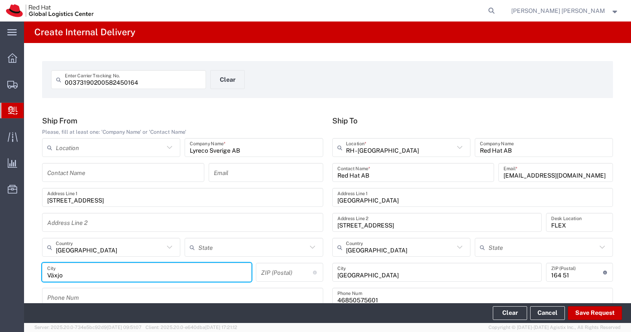
type input "Växjo"
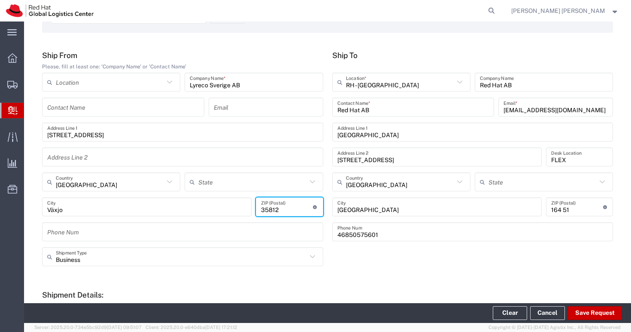
scroll to position [137, 0]
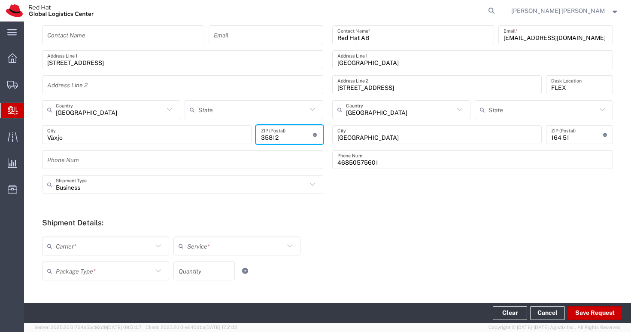
type input "35812"
click at [108, 245] on input "text" at bounding box center [104, 245] width 97 height 15
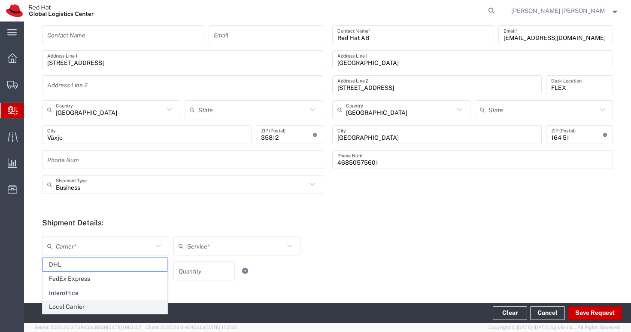
click at [101, 304] on span "Local Carrier" at bounding box center [105, 306] width 124 height 13
type input "Local Carrier"
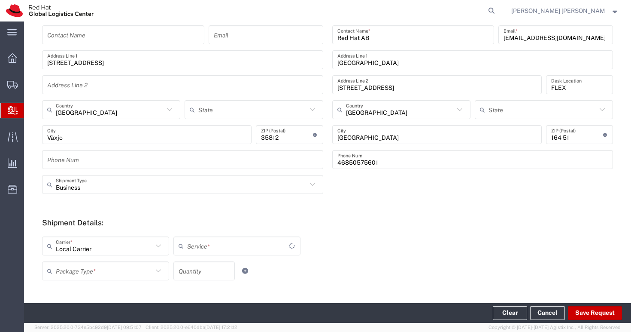
type input "Local_Ground"
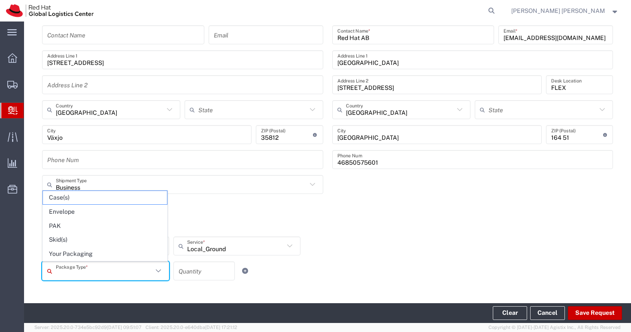
click at [111, 268] on input "text" at bounding box center [104, 270] width 97 height 15
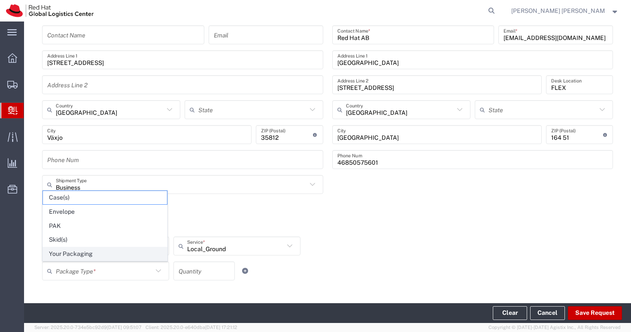
click at [107, 255] on span "Your Packaging" at bounding box center [105, 253] width 124 height 13
type input "Your Packaging"
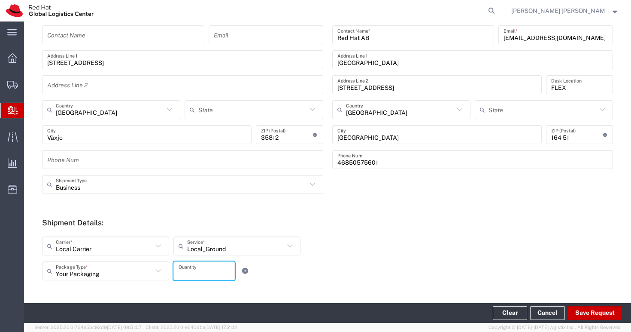
click at [202, 267] on input "number" at bounding box center [204, 270] width 51 height 15
type input "1"
click at [376, 244] on div "Local Carrier Carrier * DHL FedEx Express Interoffice Local Carrier Local_Groun…" at bounding box center [237, 248] width 395 height 25
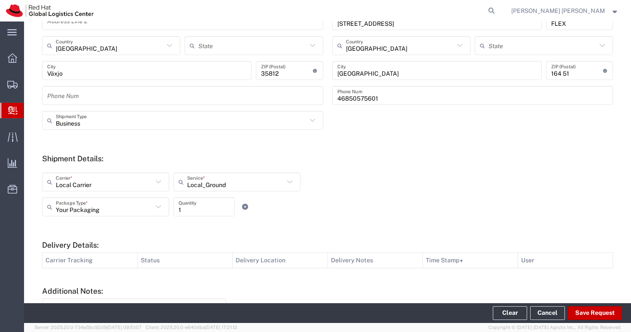
scroll to position [247, 0]
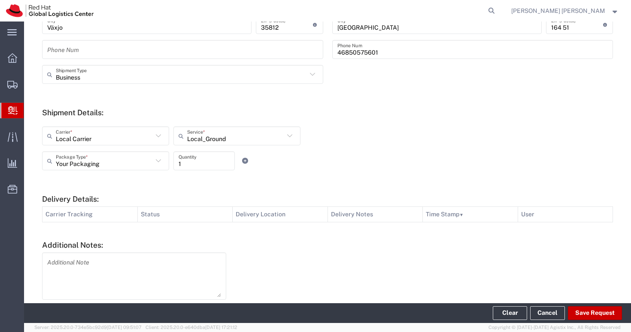
click at [172, 275] on textarea at bounding box center [134, 276] width 174 height 42
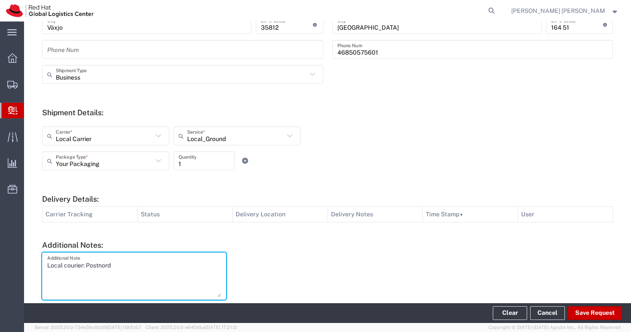
type textarea "Local courier: Postnord"
click at [232, 271] on div at bounding box center [424, 285] width 387 height 67
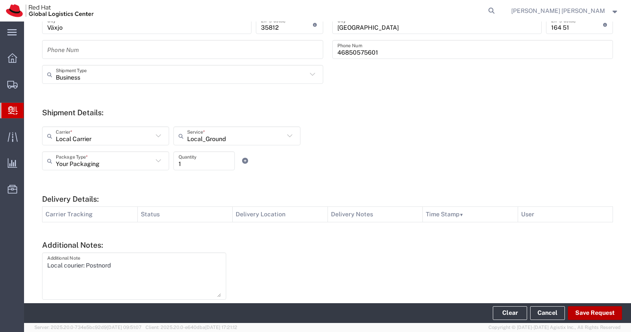
click at [590, 311] on button "Save Request" at bounding box center [595, 313] width 54 height 14
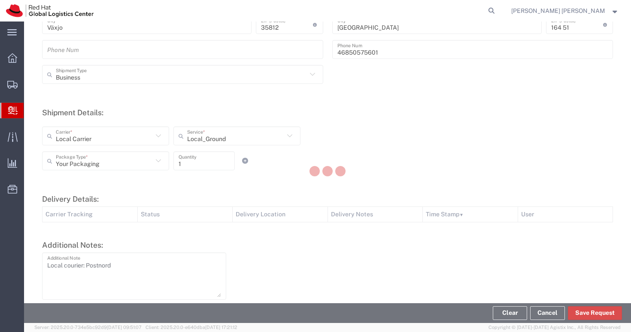
scroll to position [0, 0]
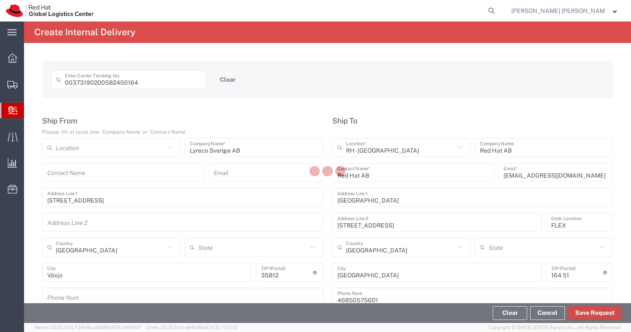
click at [608, 313] on button "Save Request" at bounding box center [595, 313] width 54 height 14
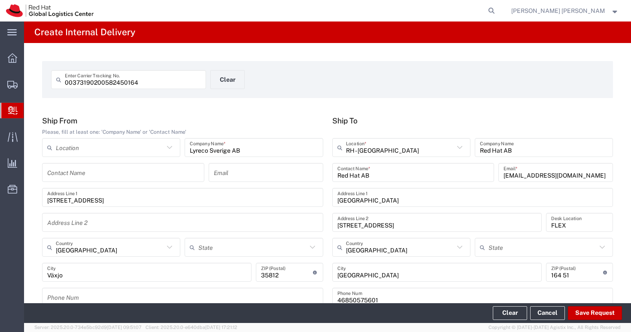
type input "Sweden"
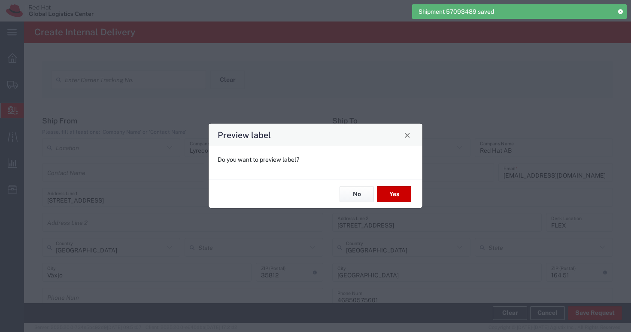
type input "Your Packaging"
type input "Local_Ground"
click at [355, 194] on button "No" at bounding box center [357, 194] width 34 height 16
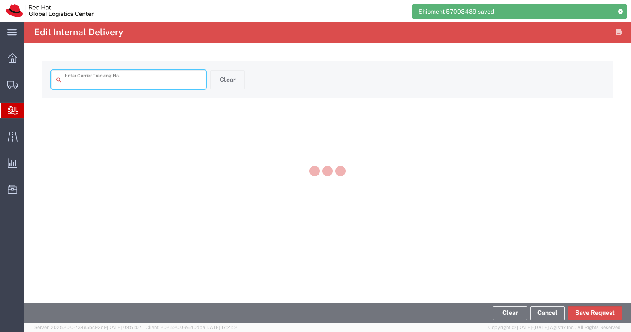
type input "00373190200582450164"
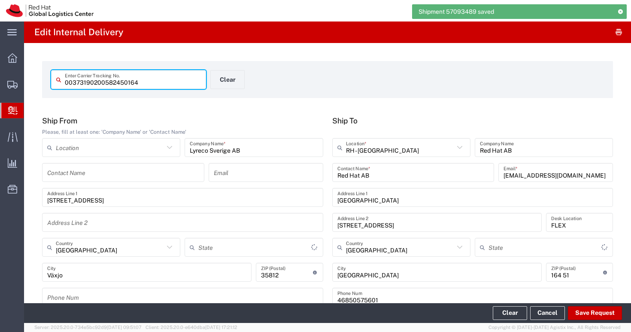
type input "Local_Ground"
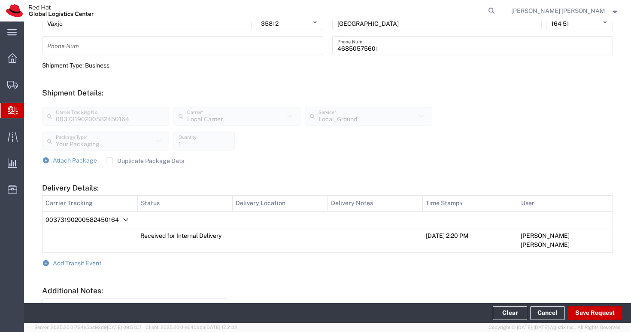
scroll to position [261, 0]
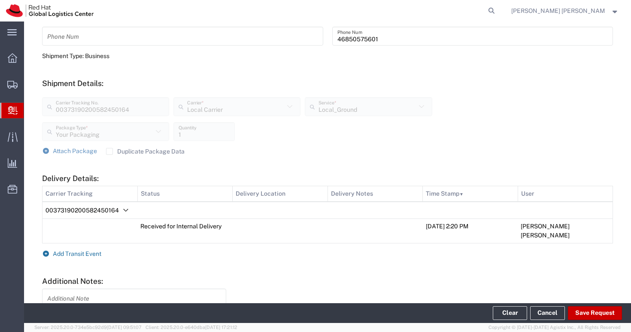
click at [92, 250] on span "Add Transit Event" at bounding box center [77, 253] width 49 height 7
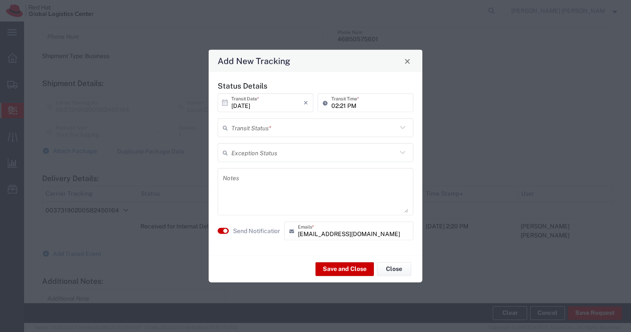
click at [287, 131] on input "text" at bounding box center [315, 127] width 166 height 15
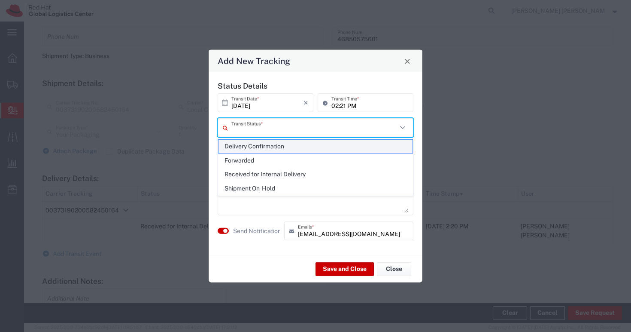
click at [265, 149] on span "Delivery Confirmation" at bounding box center [316, 146] width 194 height 13
type input "Delivery Confirmation"
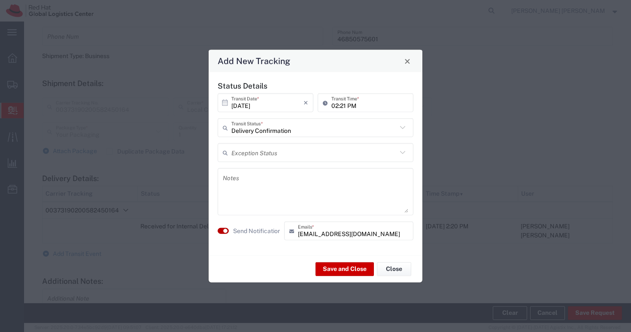
click at [221, 230] on button "button" at bounding box center [223, 231] width 11 height 6
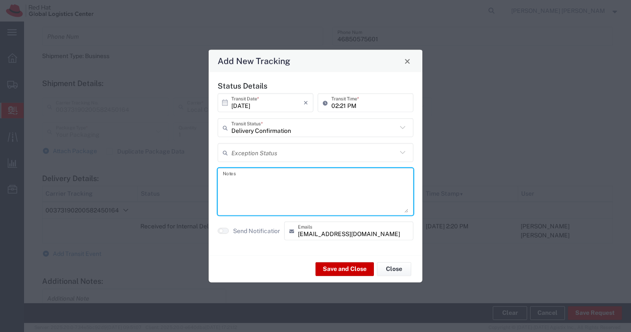
click at [247, 180] on textarea at bounding box center [316, 192] width 186 height 42
type textarea "Received by Anna Lei L."
click at [354, 265] on button "Save and Close" at bounding box center [345, 269] width 58 height 14
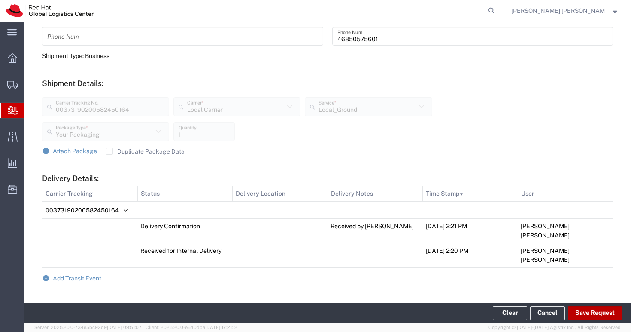
click at [612, 312] on button "Save Request" at bounding box center [595, 313] width 54 height 14
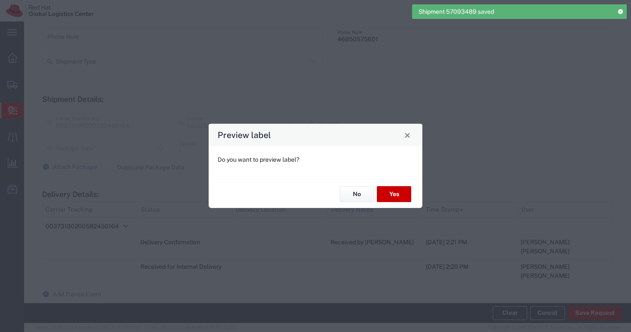
type input "Your Packaging"
type input "Local_Ground"
click at [609, 311] on div "Preview label Do you want to preview label? No Yes" at bounding box center [315, 166] width 631 height 332
click at [351, 194] on button "No" at bounding box center [357, 194] width 34 height 16
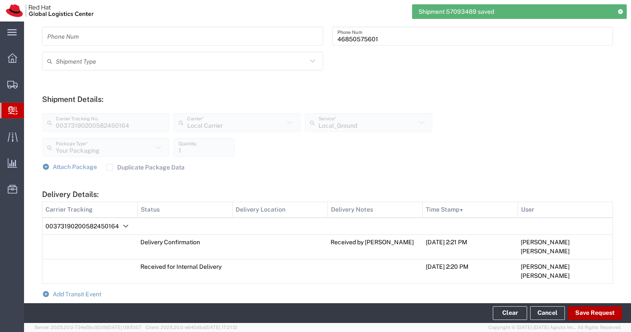
click at [591, 312] on button "Save Request" at bounding box center [595, 313] width 54 height 14
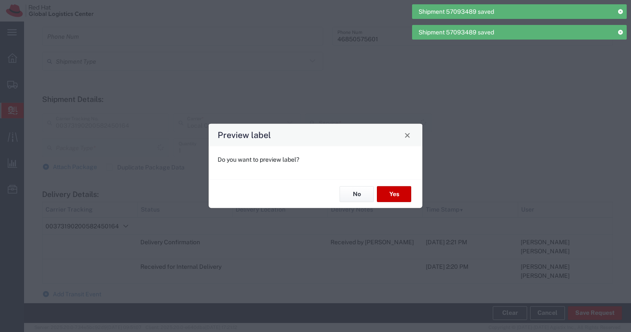
type input "Your Packaging"
type input "Local_Ground"
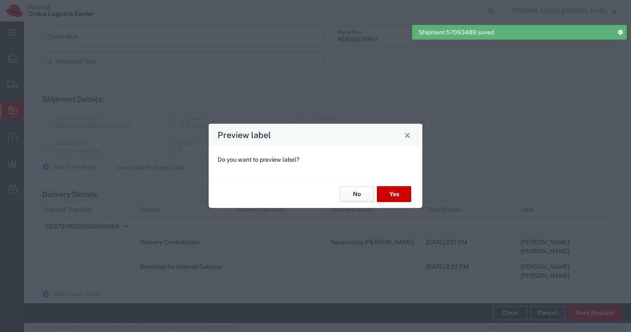
click at [361, 195] on button "No" at bounding box center [357, 194] width 34 height 16
